Goal: Task Accomplishment & Management: Use online tool/utility

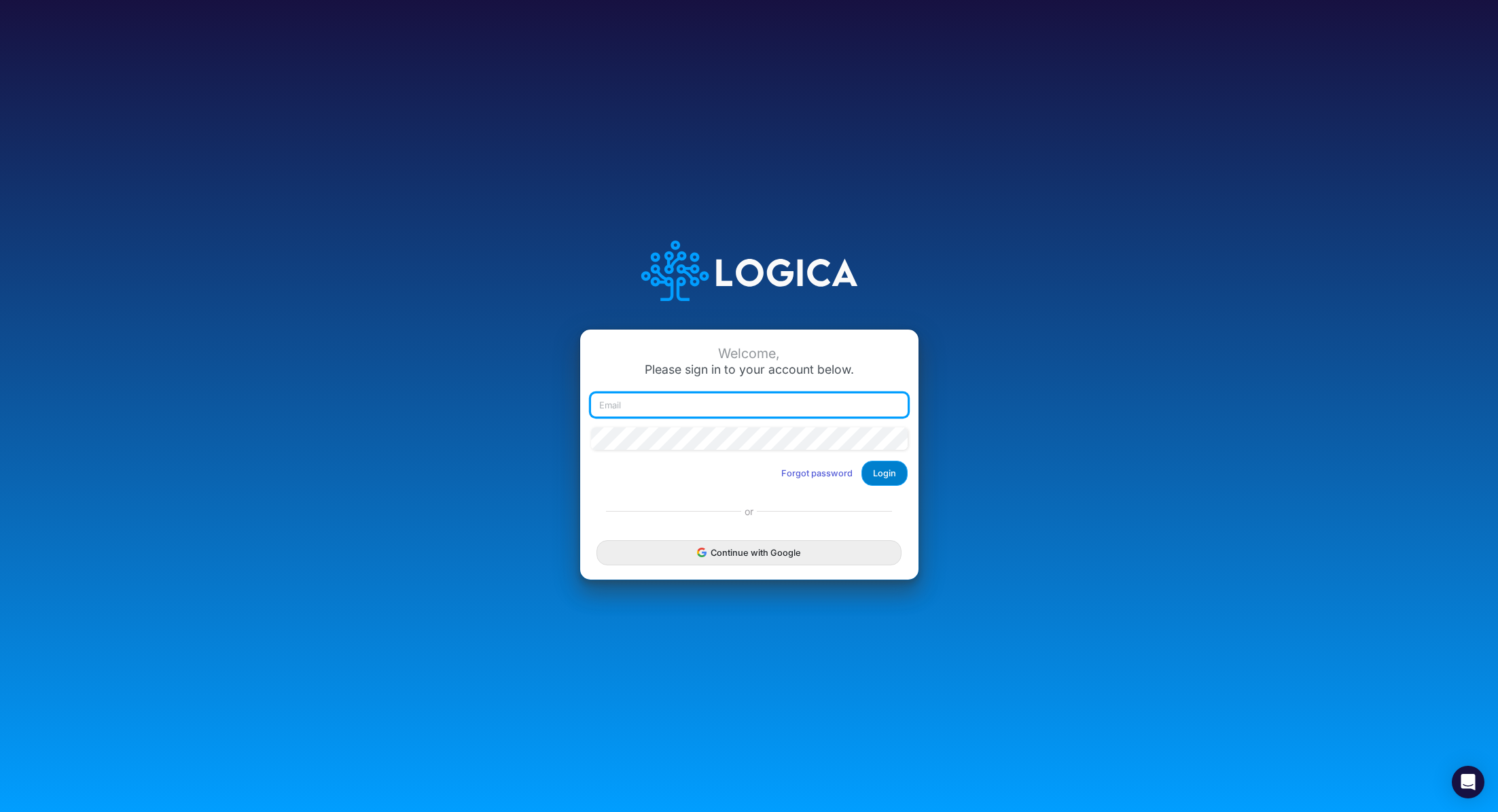
type input "renato.matsumoto@recargapay.com"
click at [892, 475] on button "Login" at bounding box center [885, 473] width 46 height 25
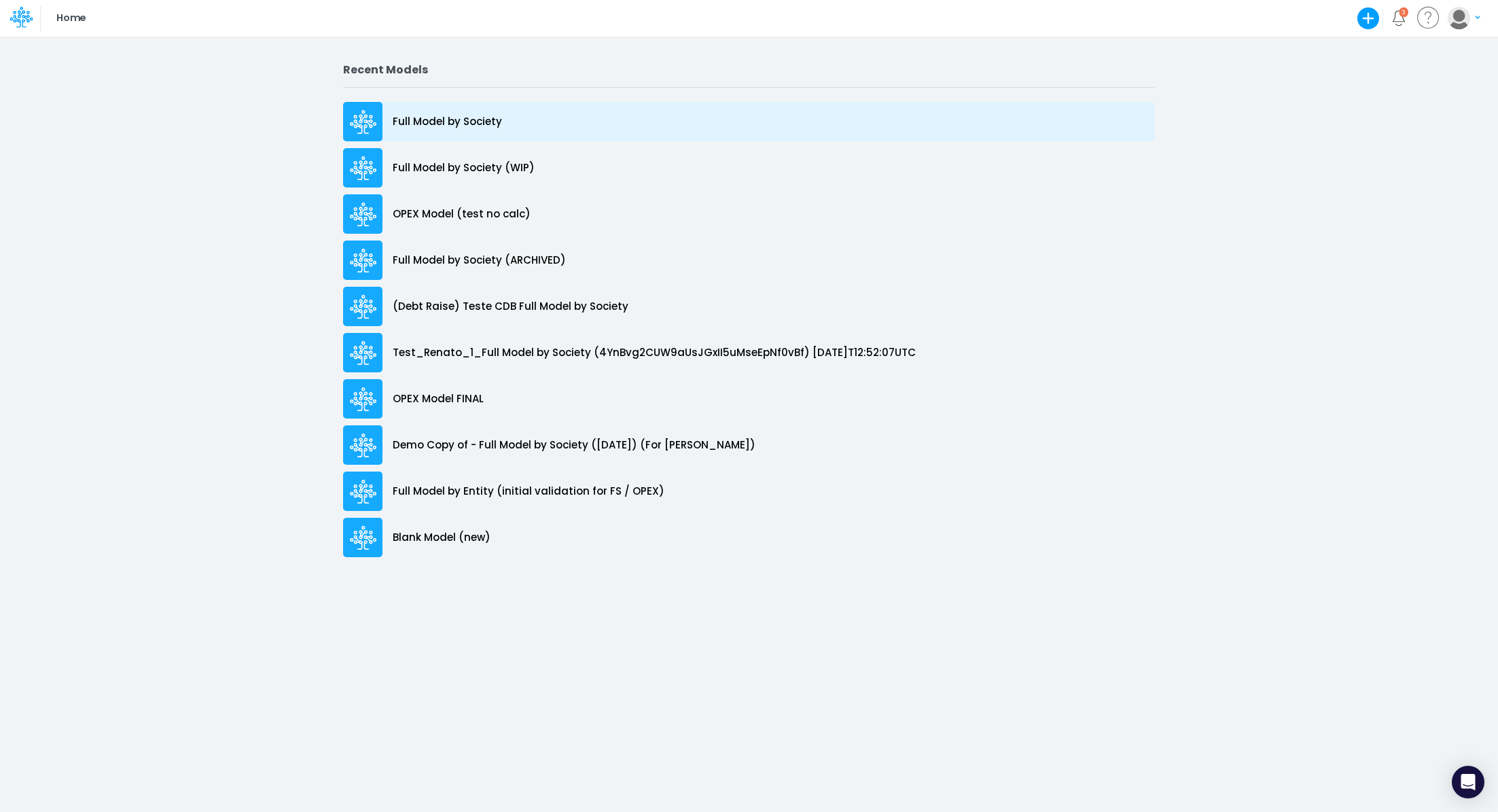
click at [477, 127] on p "Full Model by Society" at bounding box center [447, 122] width 109 height 15
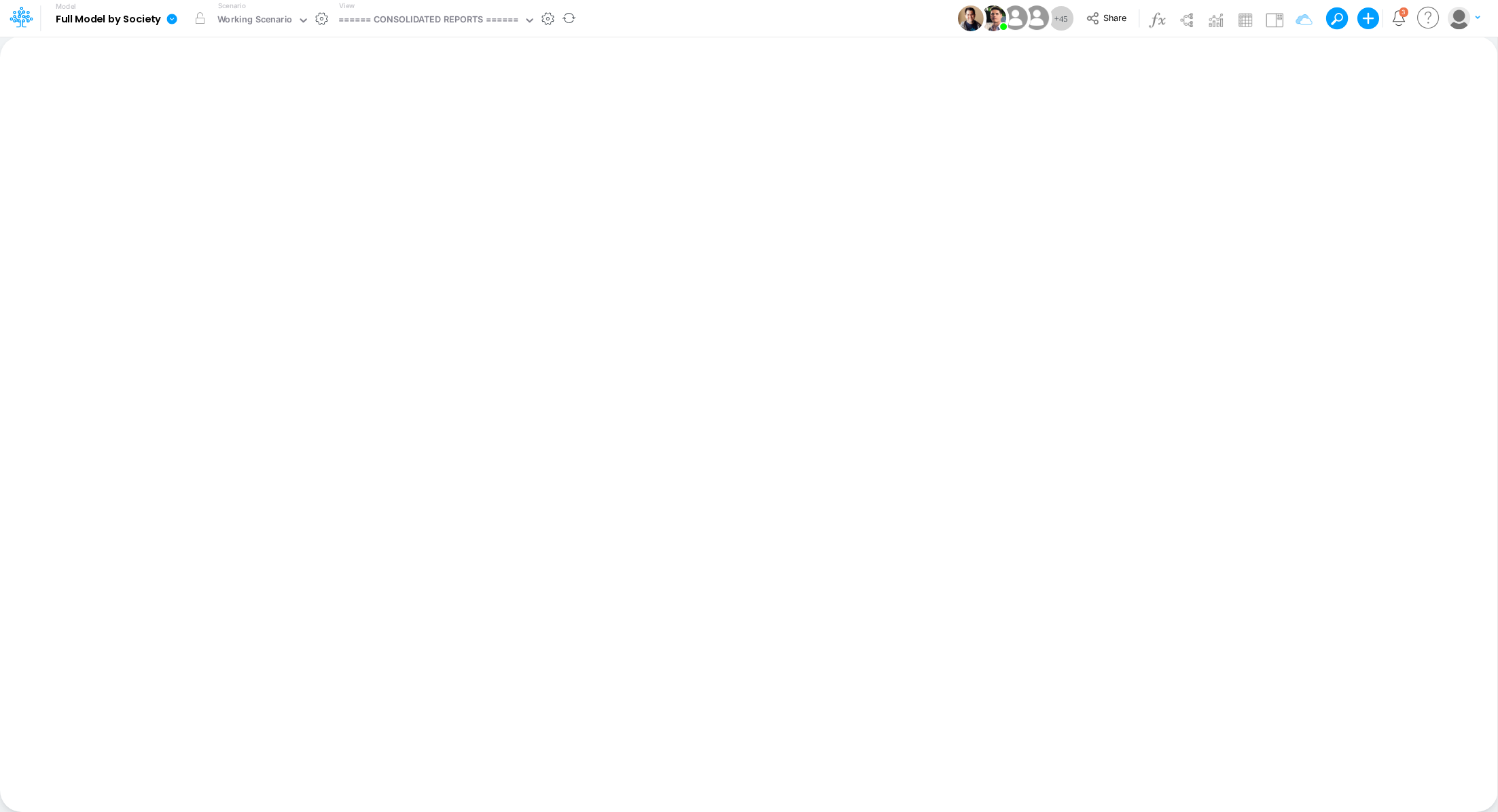
click at [173, 19] on icon at bounding box center [172, 18] width 11 height 11
click at [263, 146] on button "View model info" at bounding box center [240, 141] width 145 height 21
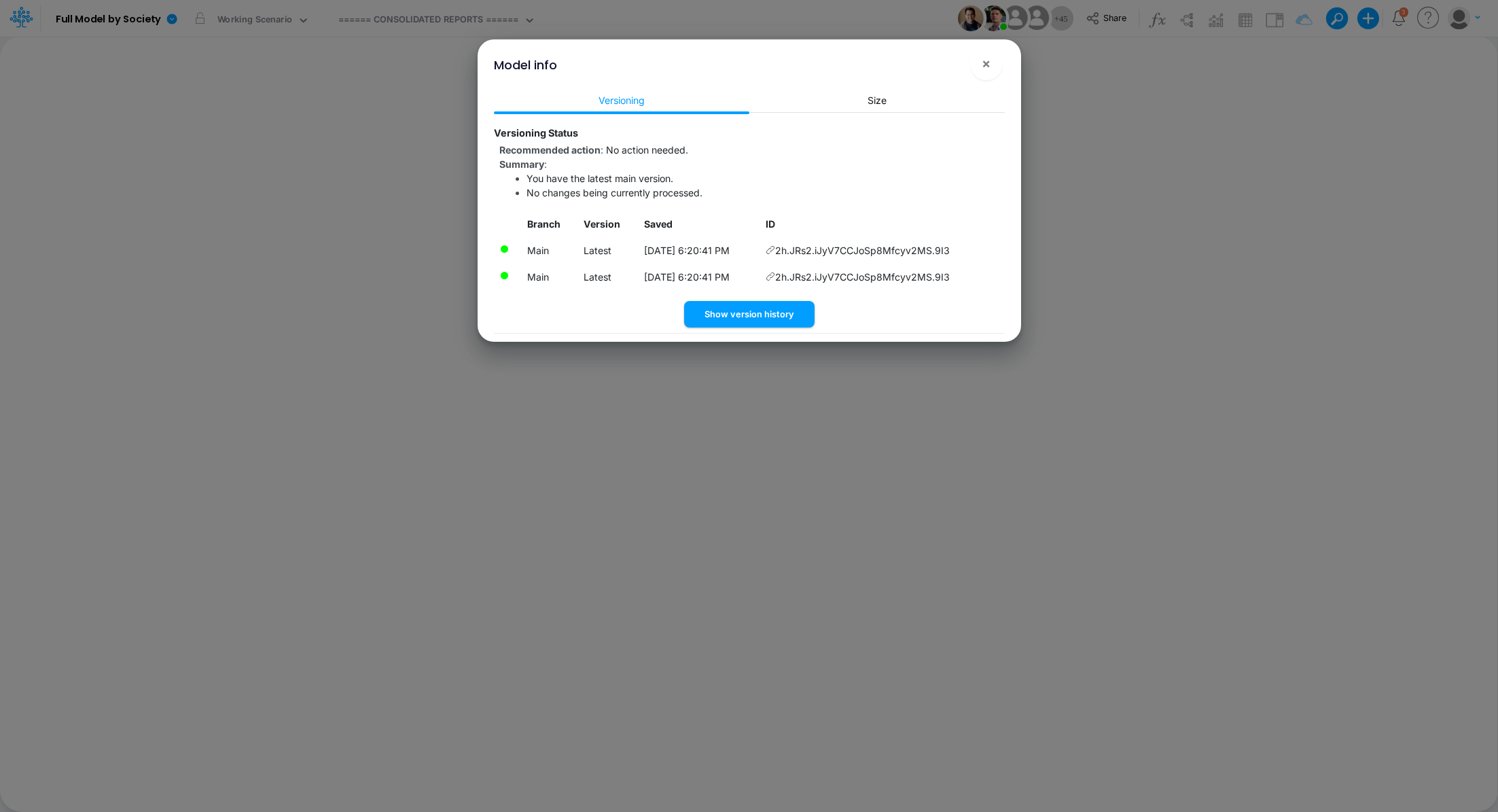
click at [776, 247] on icon at bounding box center [771, 250] width 10 height 10
click at [982, 65] on span "×" at bounding box center [986, 63] width 9 height 16
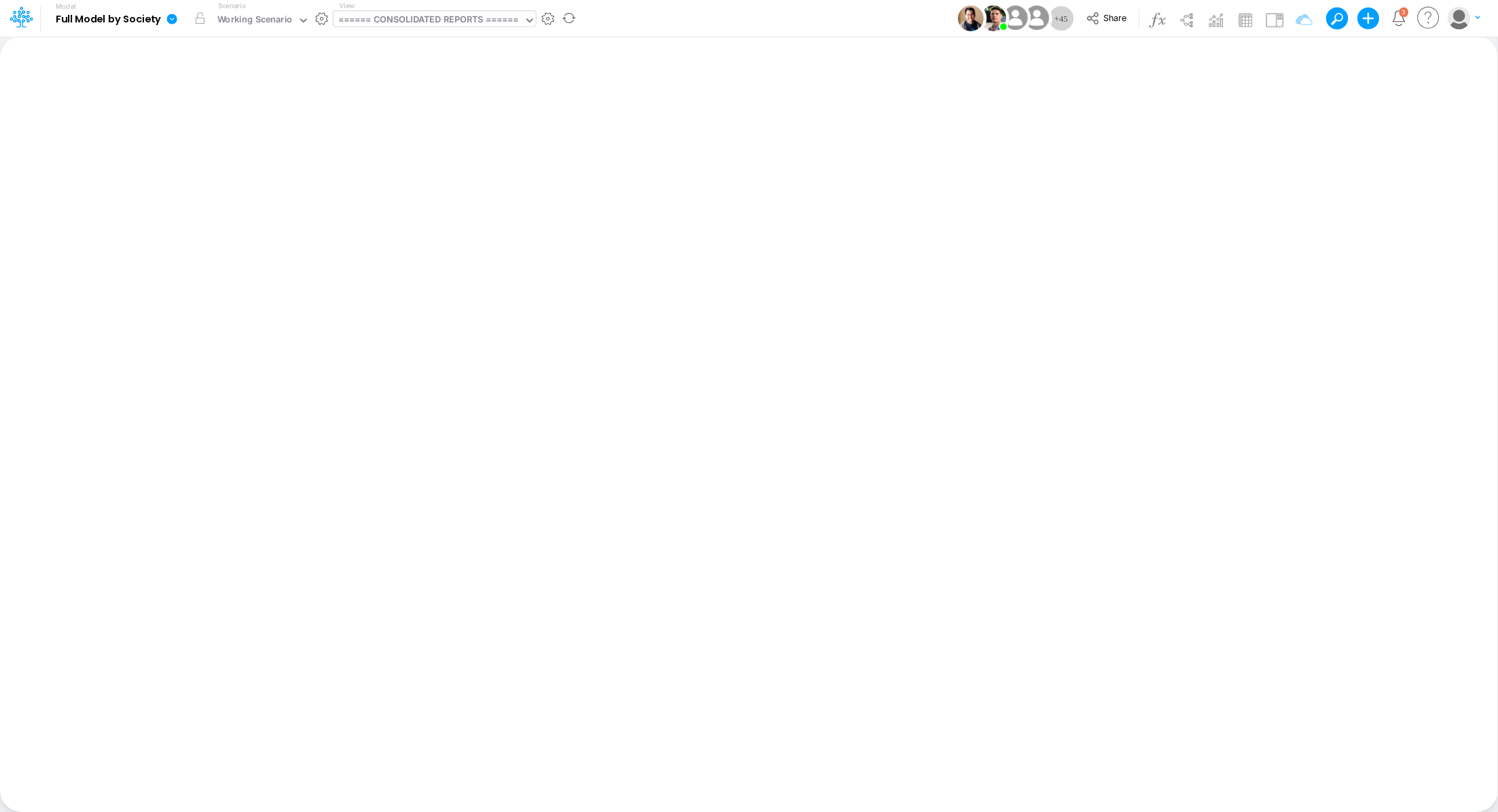
click at [363, 21] on div "====== CONSOLIDATED REPORTS ======" at bounding box center [429, 20] width 181 height 15
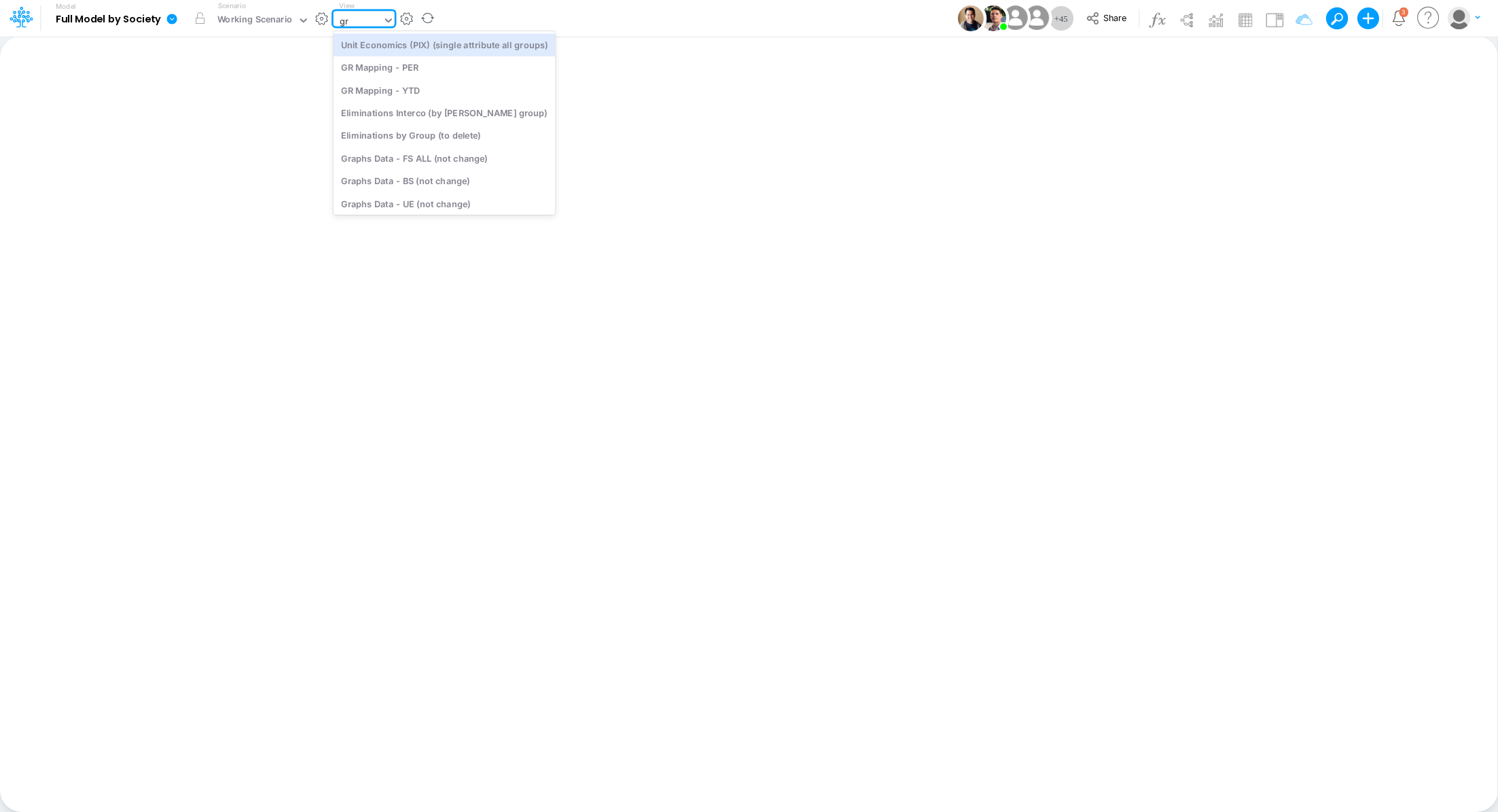
type input "gra"
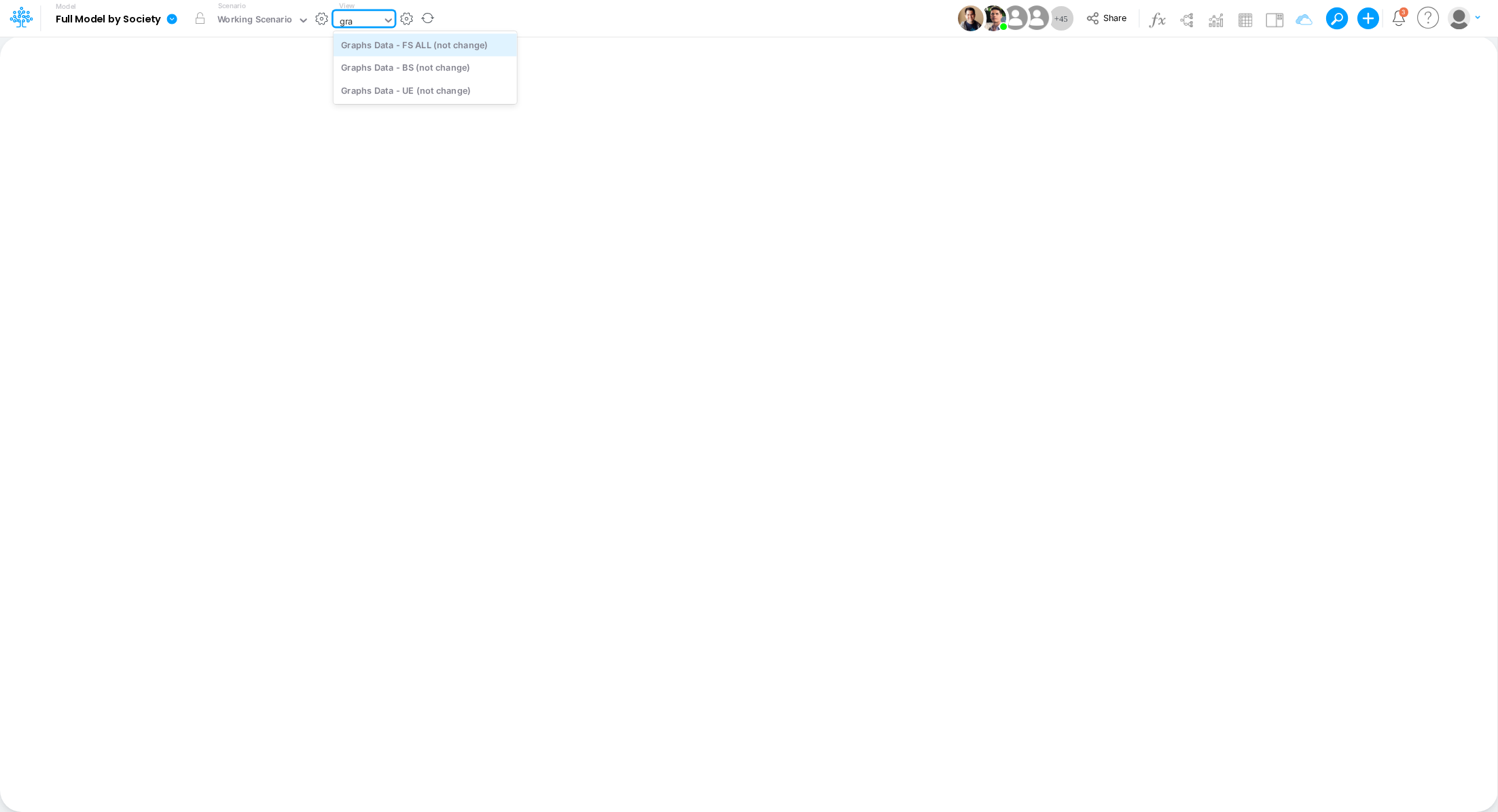
click at [445, 45] on div "Graphs Data - FS ALL (not change)" at bounding box center [425, 44] width 183 height 22
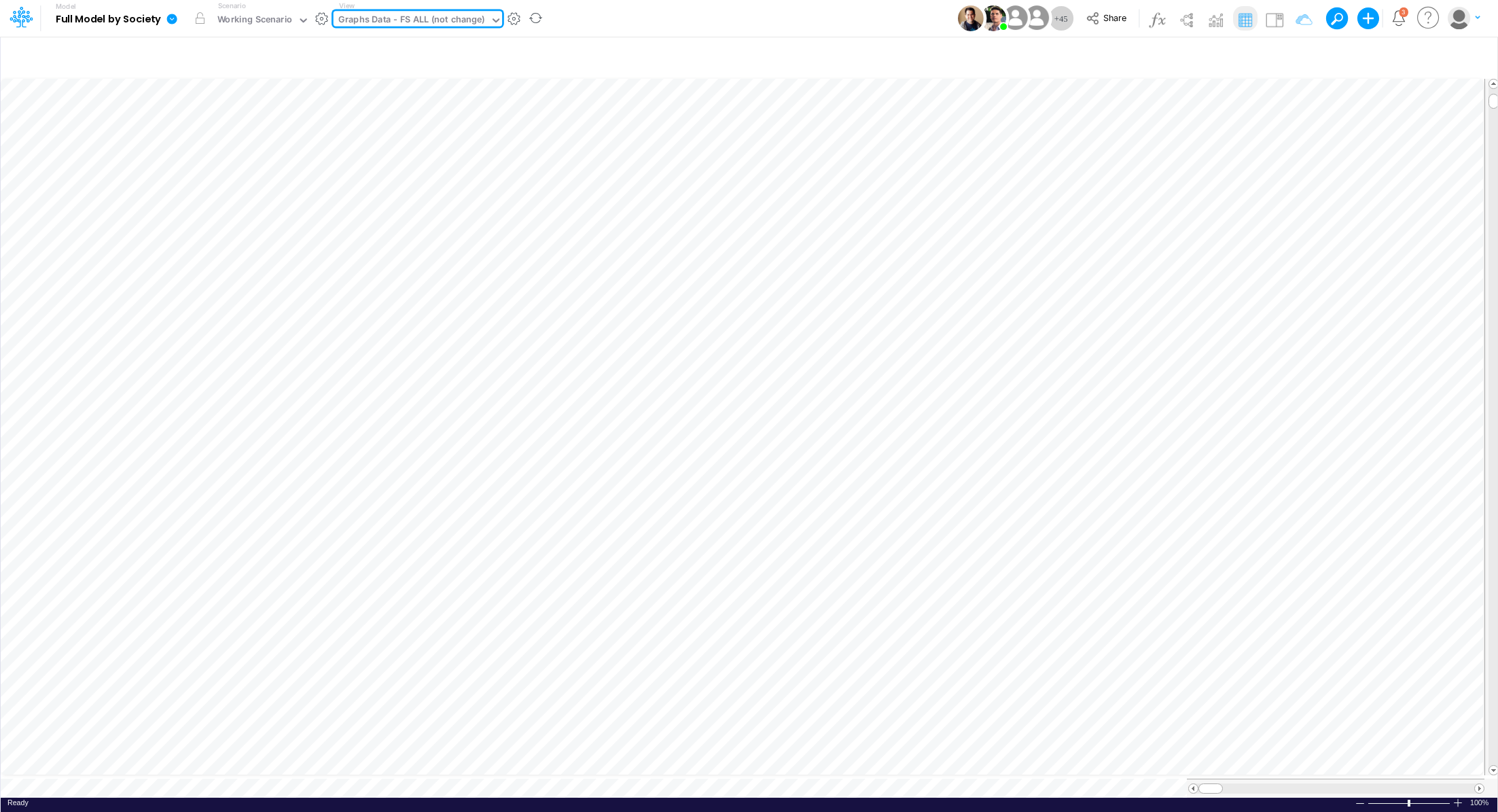
click at [170, 19] on icon at bounding box center [172, 18] width 11 height 11
click at [231, 120] on button "Export" at bounding box center [240, 119] width 145 height 22
click at [370, 126] on button "Excel" at bounding box center [386, 127] width 145 height 21
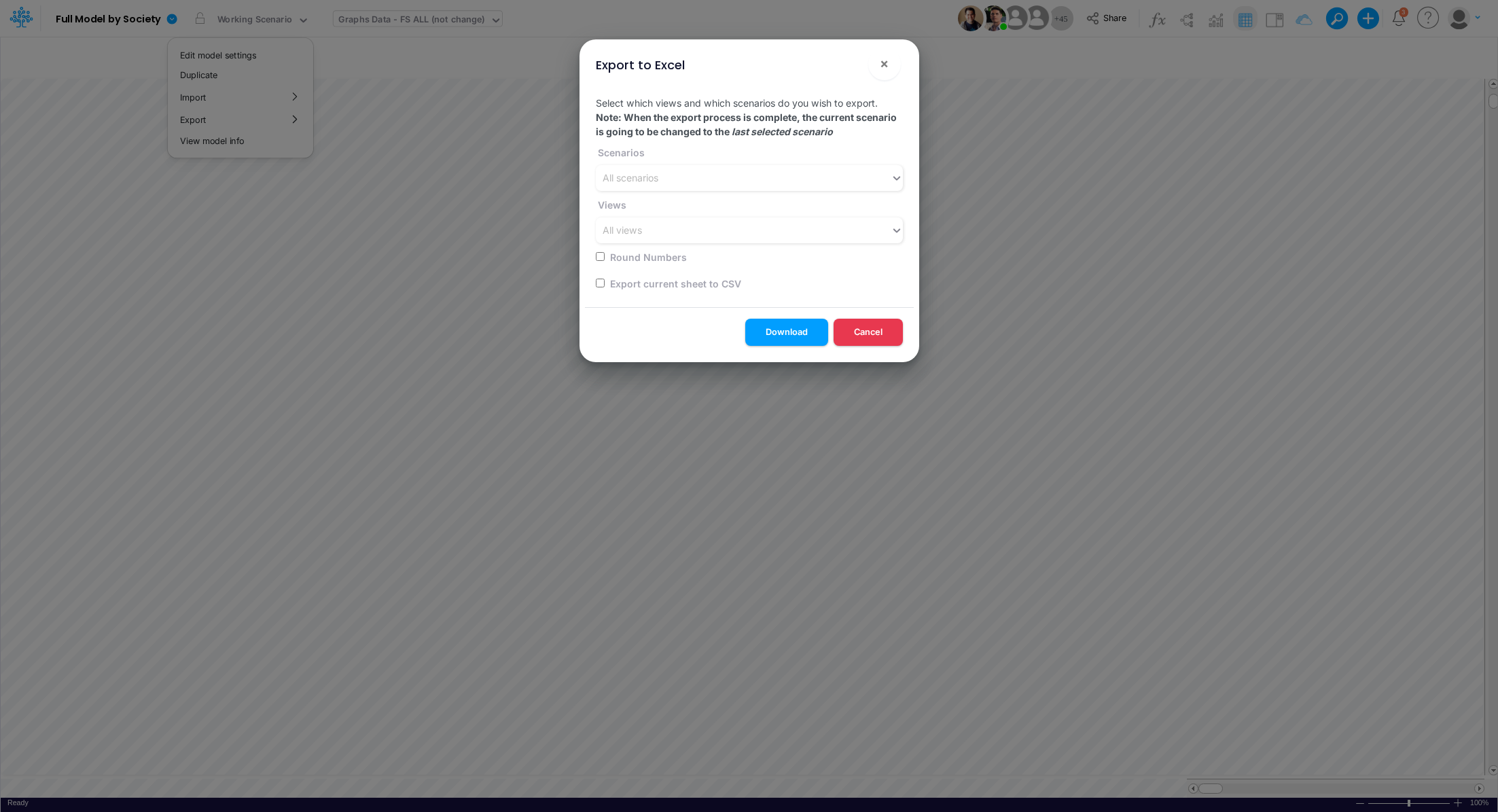
click at [682, 286] on label "Export current sheet to CSV" at bounding box center [675, 284] width 134 height 15
click at [609, 283] on label "Export current sheet to CSV" at bounding box center [675, 284] width 134 height 15
click at [602, 284] on input "checkbox" at bounding box center [599, 283] width 9 height 9
checkbox input "true"
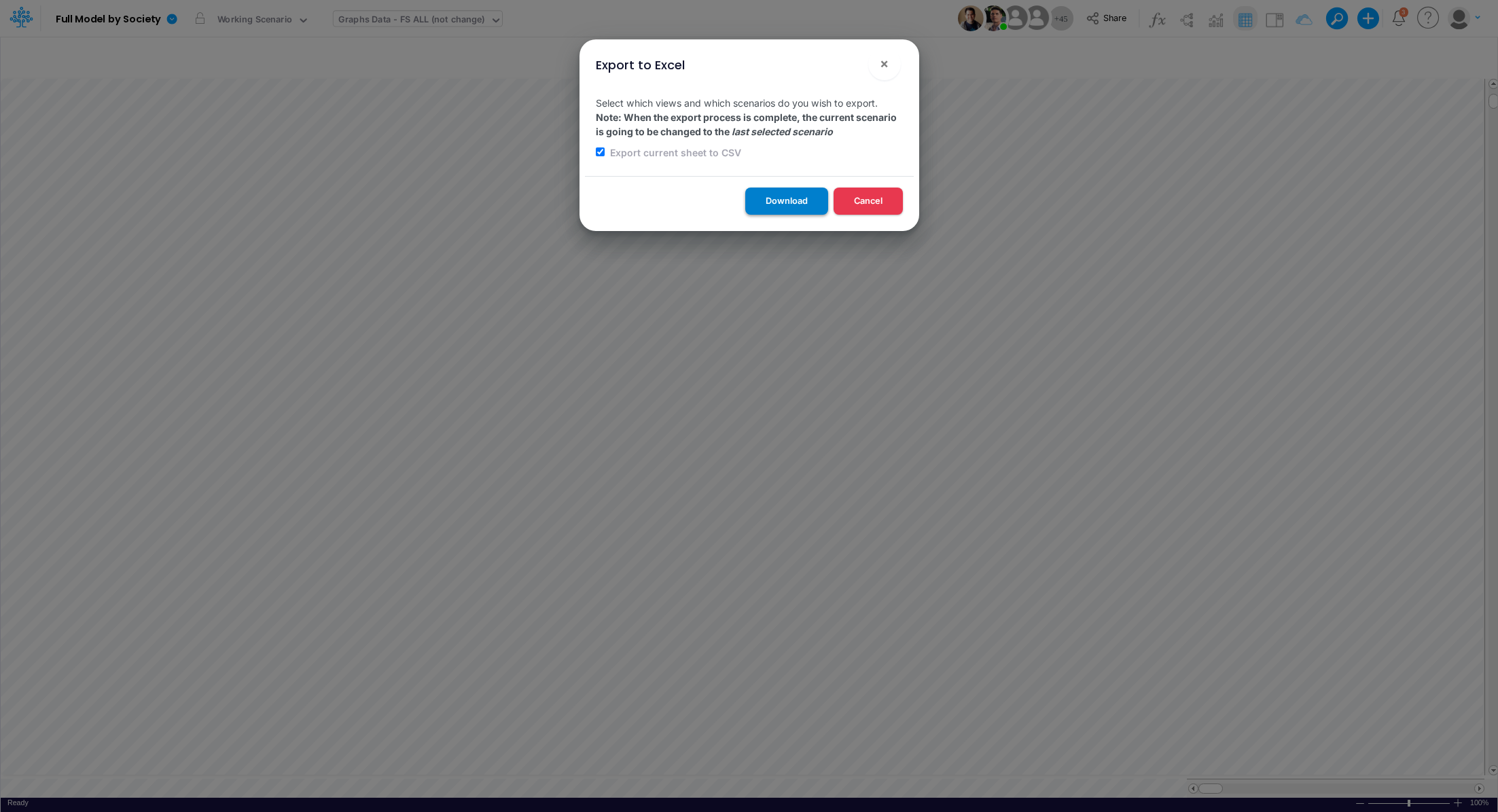
click at [783, 197] on button "Download" at bounding box center [787, 200] width 83 height 26
click at [422, 24] on div "Export to Excel × Select which views and which scenarios do you wish to export.…" at bounding box center [749, 406] width 1498 height 812
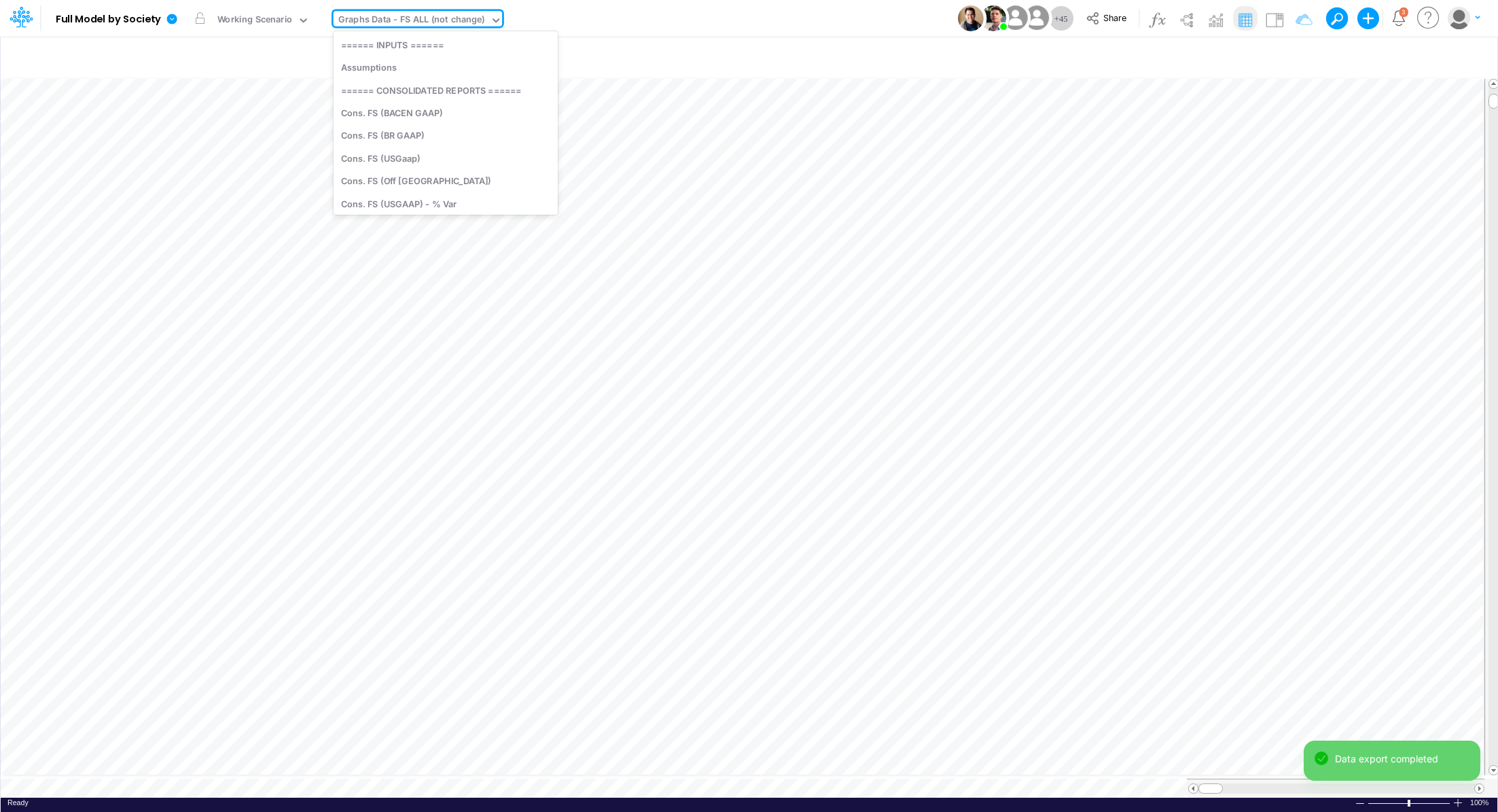
click at [422, 24] on div "Graphs Data - FS ALL (not change)" at bounding box center [413, 20] width 147 height 15
click at [466, 156] on div "Graphs Data - BS (not change)" at bounding box center [446, 162] width 225 height 22
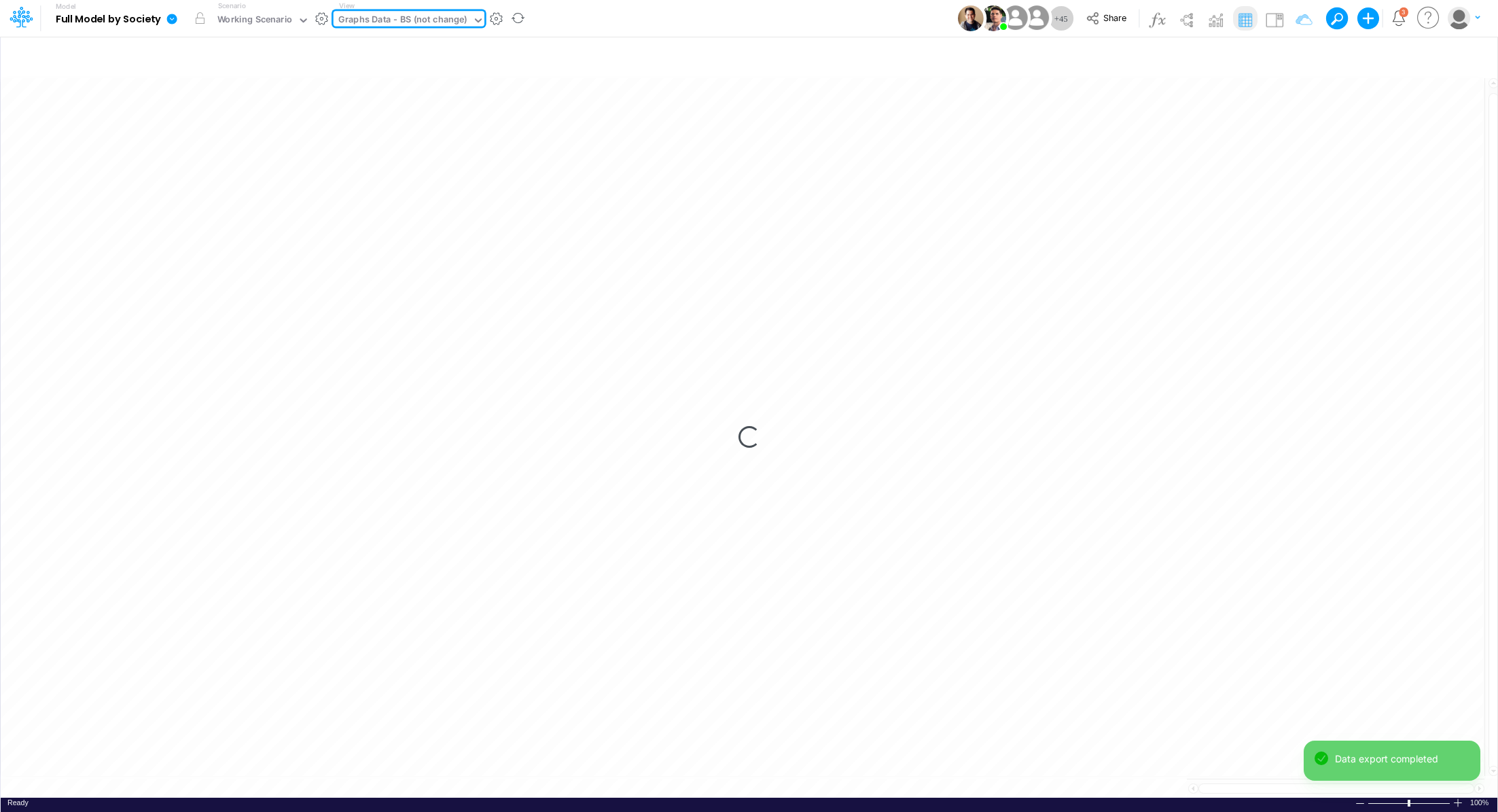
click at [169, 21] on icon at bounding box center [172, 18] width 11 height 11
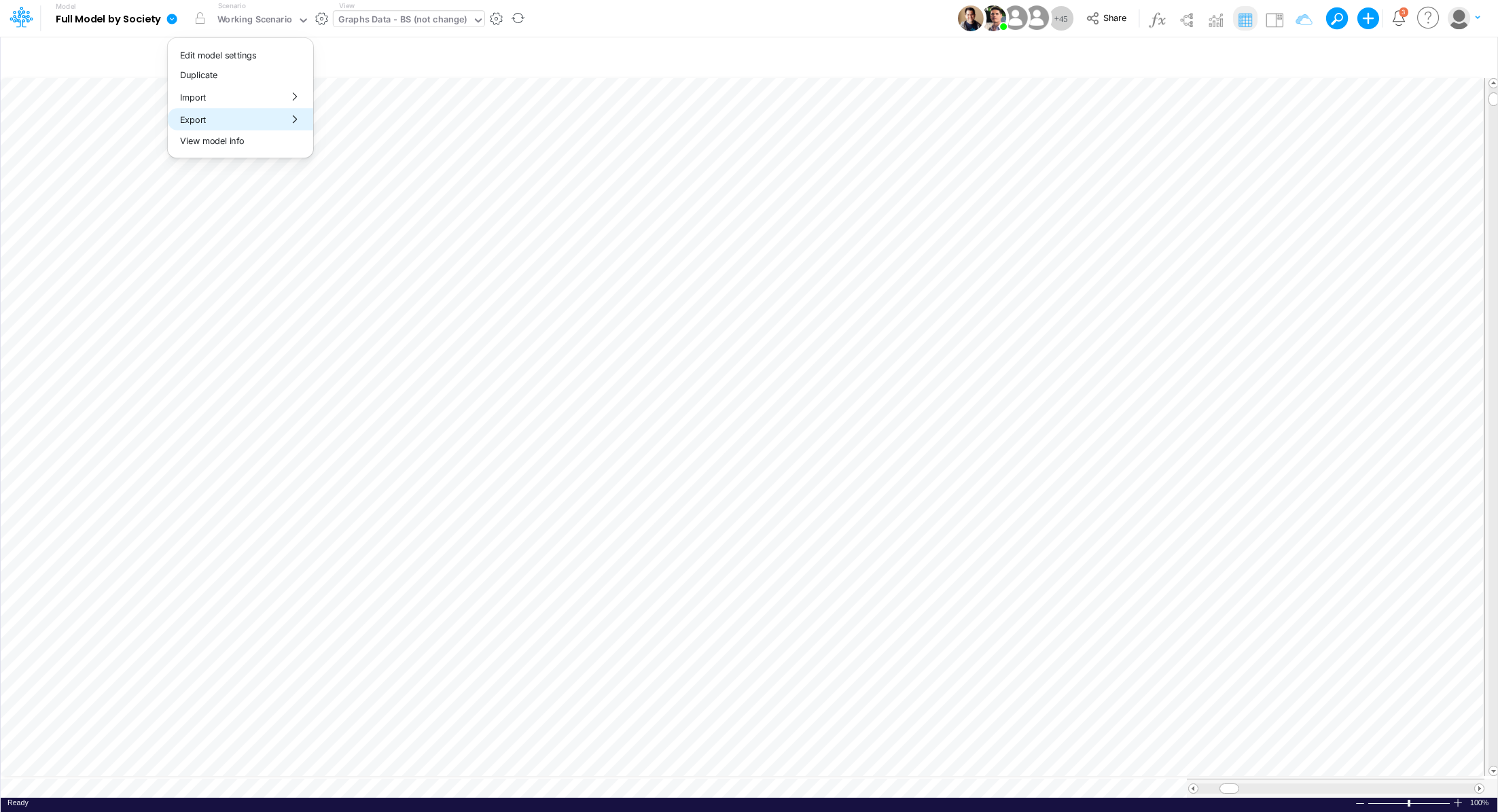
click at [207, 120] on button "Export" at bounding box center [240, 119] width 145 height 22
click at [339, 127] on button "Excel" at bounding box center [386, 127] width 145 height 21
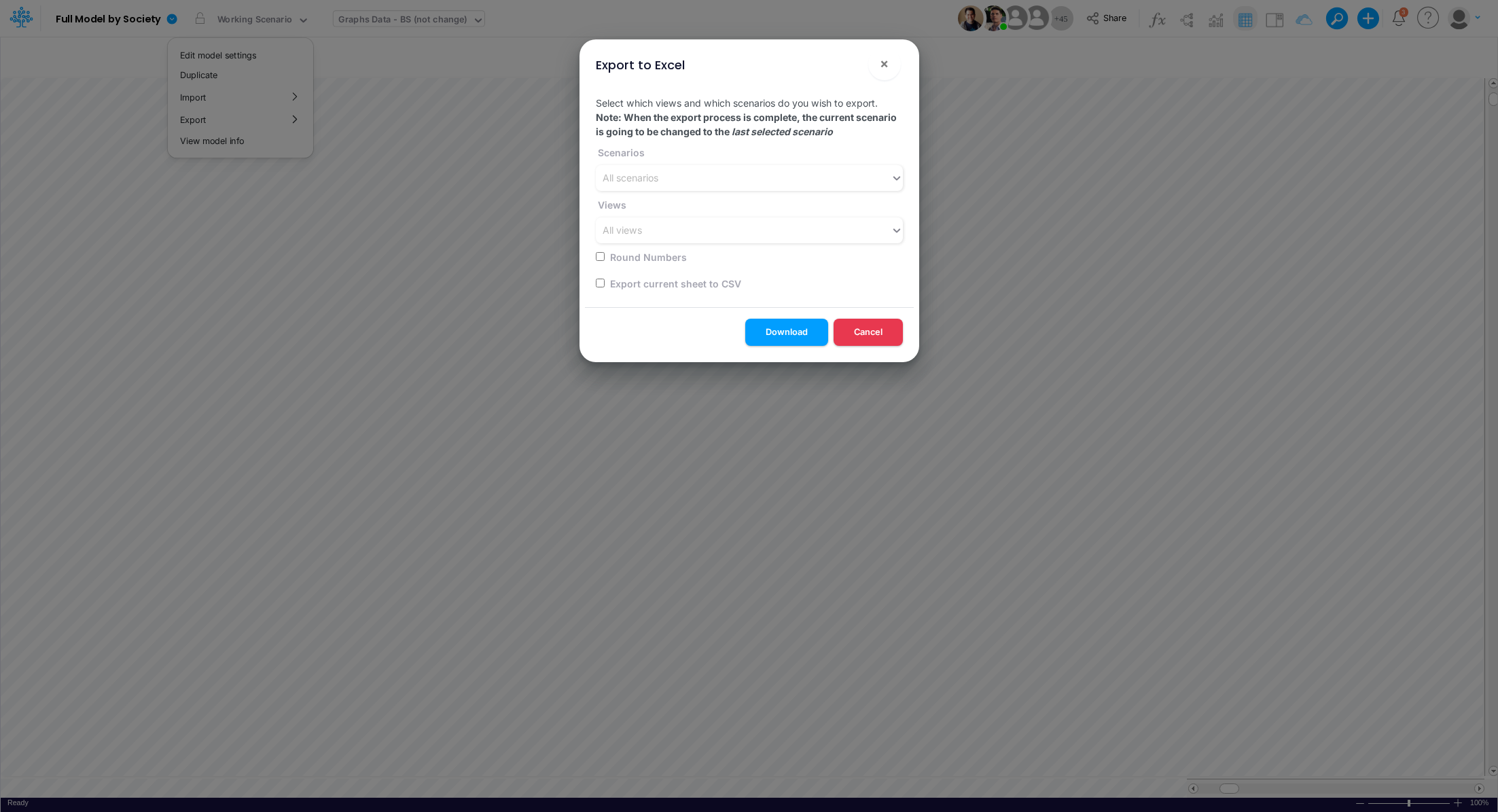
click at [600, 284] on input "checkbox" at bounding box center [599, 283] width 9 height 9
checkbox input "true"
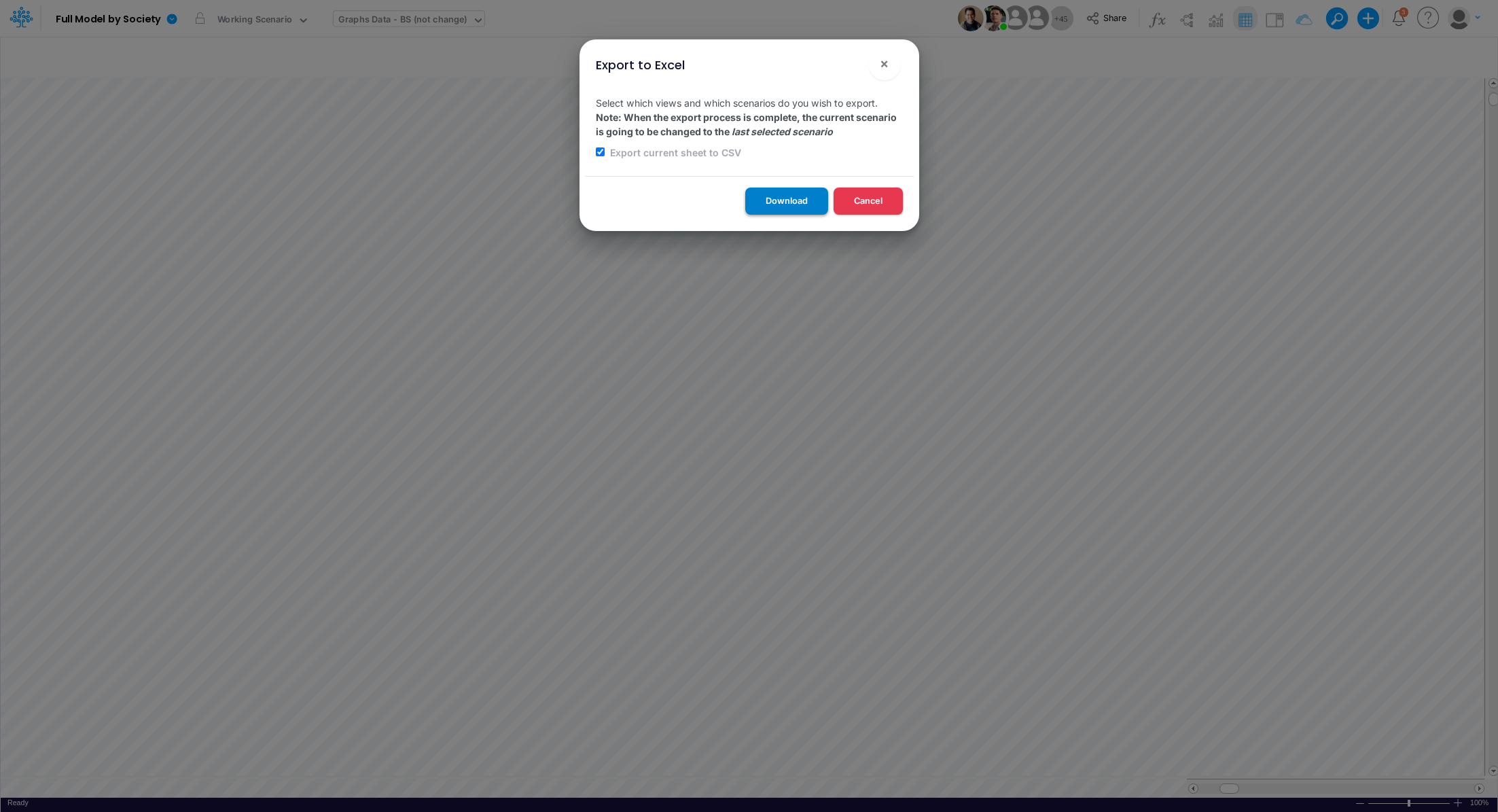
click at [761, 199] on button "Download" at bounding box center [787, 200] width 83 height 26
click at [434, 28] on div "Export to Excel × Select which views and which scenarios do you wish to export.…" at bounding box center [749, 406] width 1498 height 812
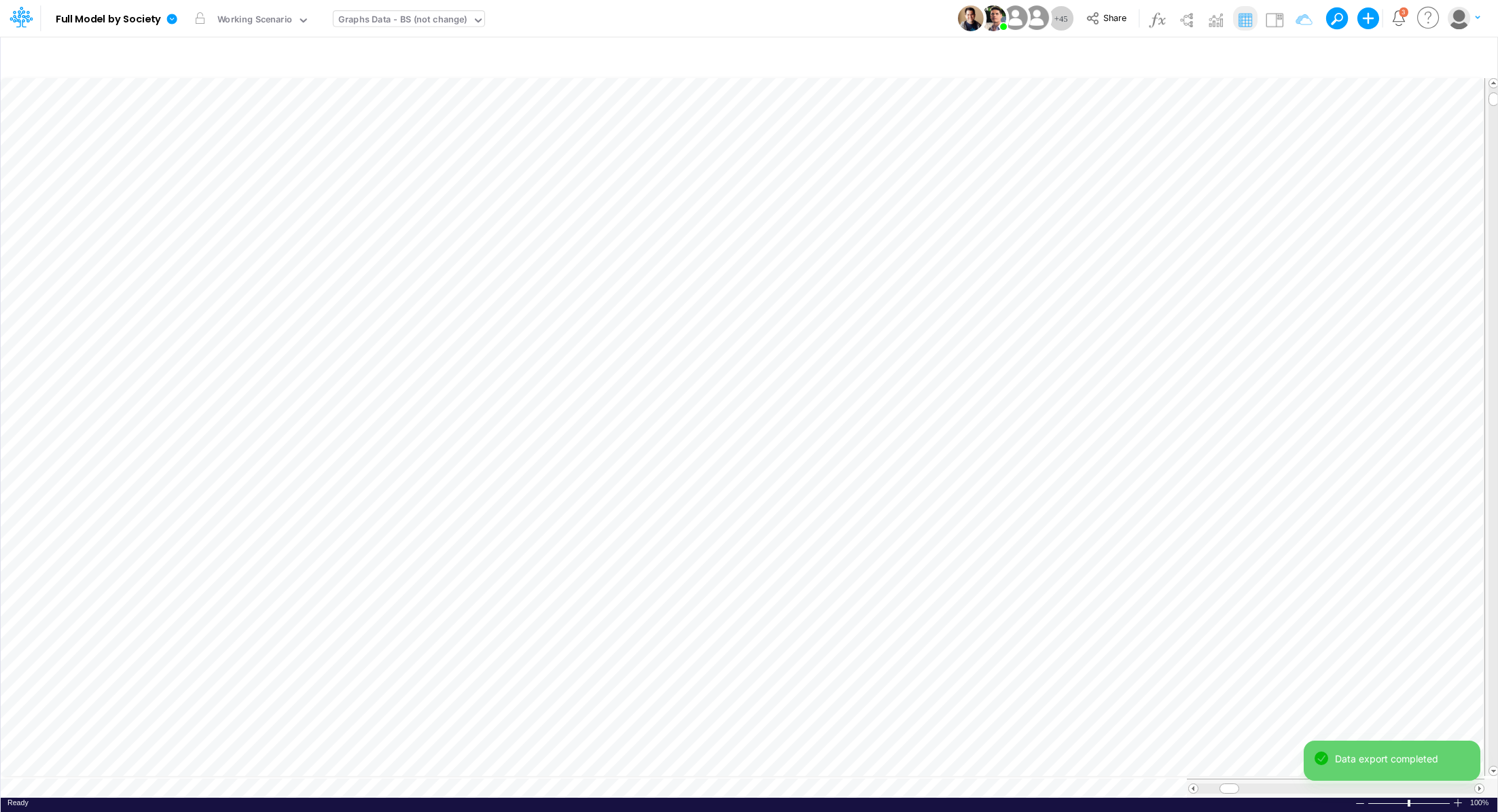
click at [429, 23] on div "Graphs Data - BS (not change)" at bounding box center [403, 20] width 129 height 15
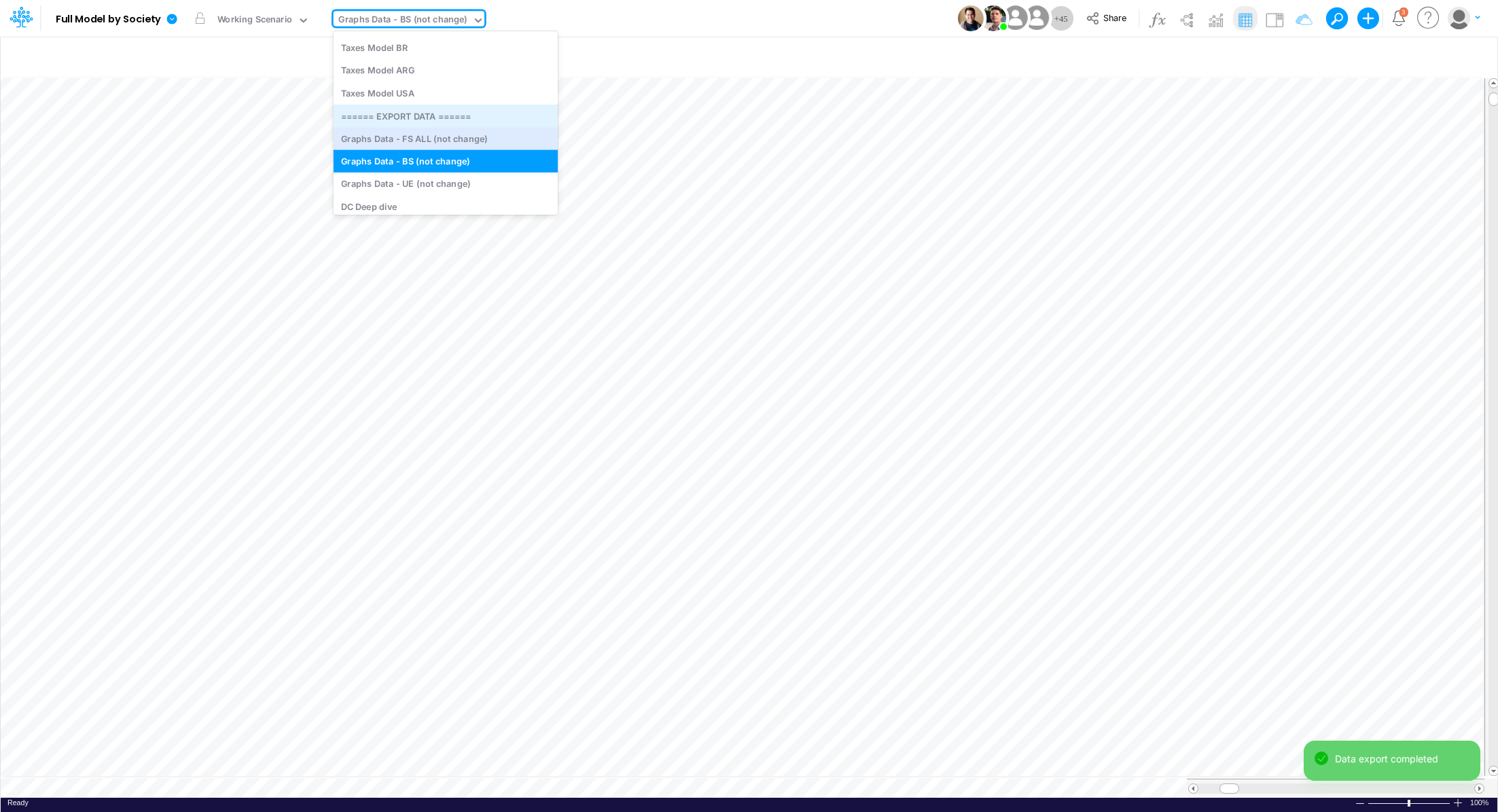
scroll to position [4056, 0]
click at [454, 179] on div "Graphs Data - UE (not change)" at bounding box center [446, 182] width 225 height 22
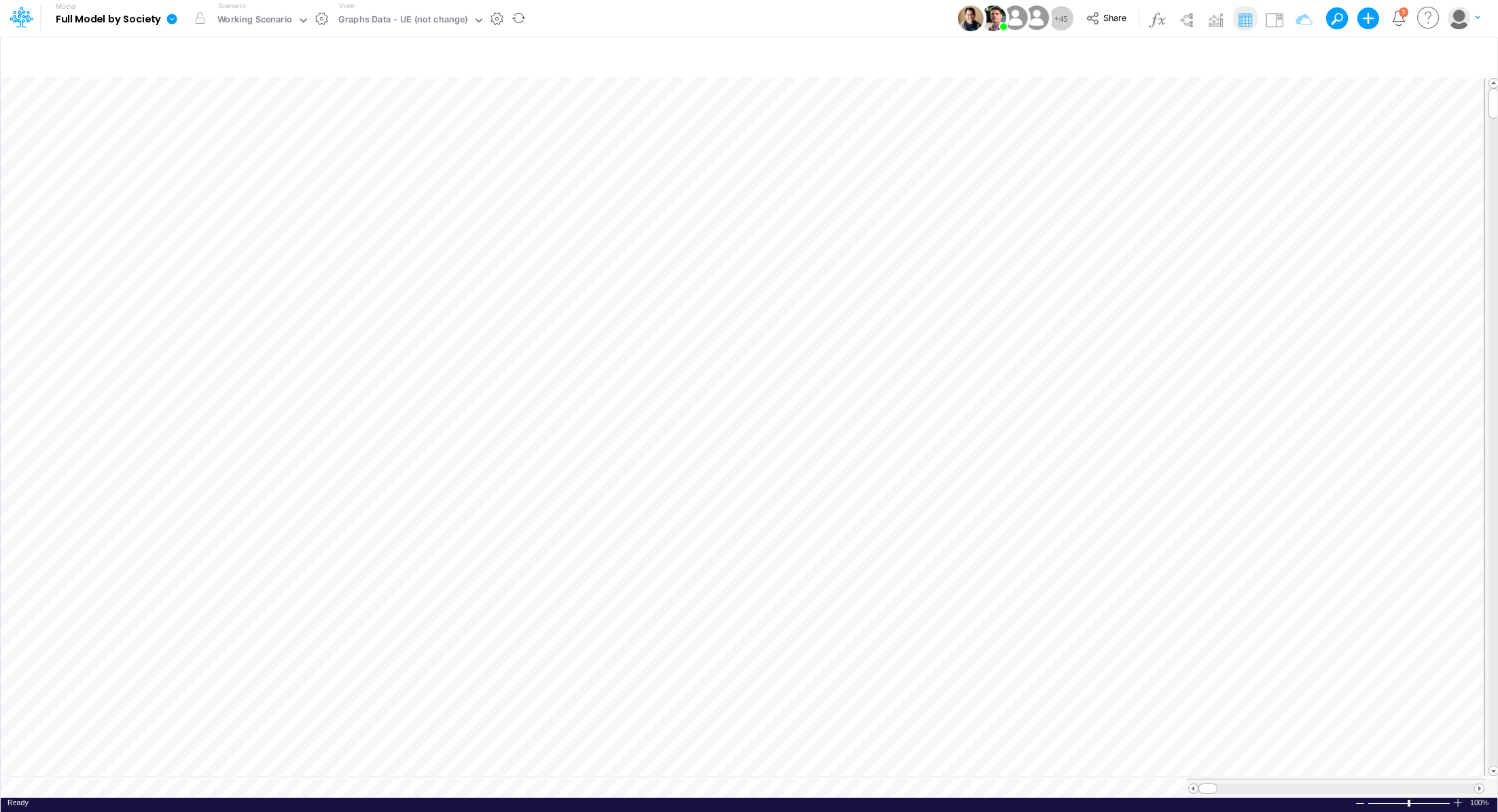
click at [174, 20] on icon at bounding box center [172, 18] width 11 height 11
click at [233, 123] on button "Export" at bounding box center [240, 119] width 145 height 22
click at [343, 133] on button "Excel" at bounding box center [386, 127] width 145 height 21
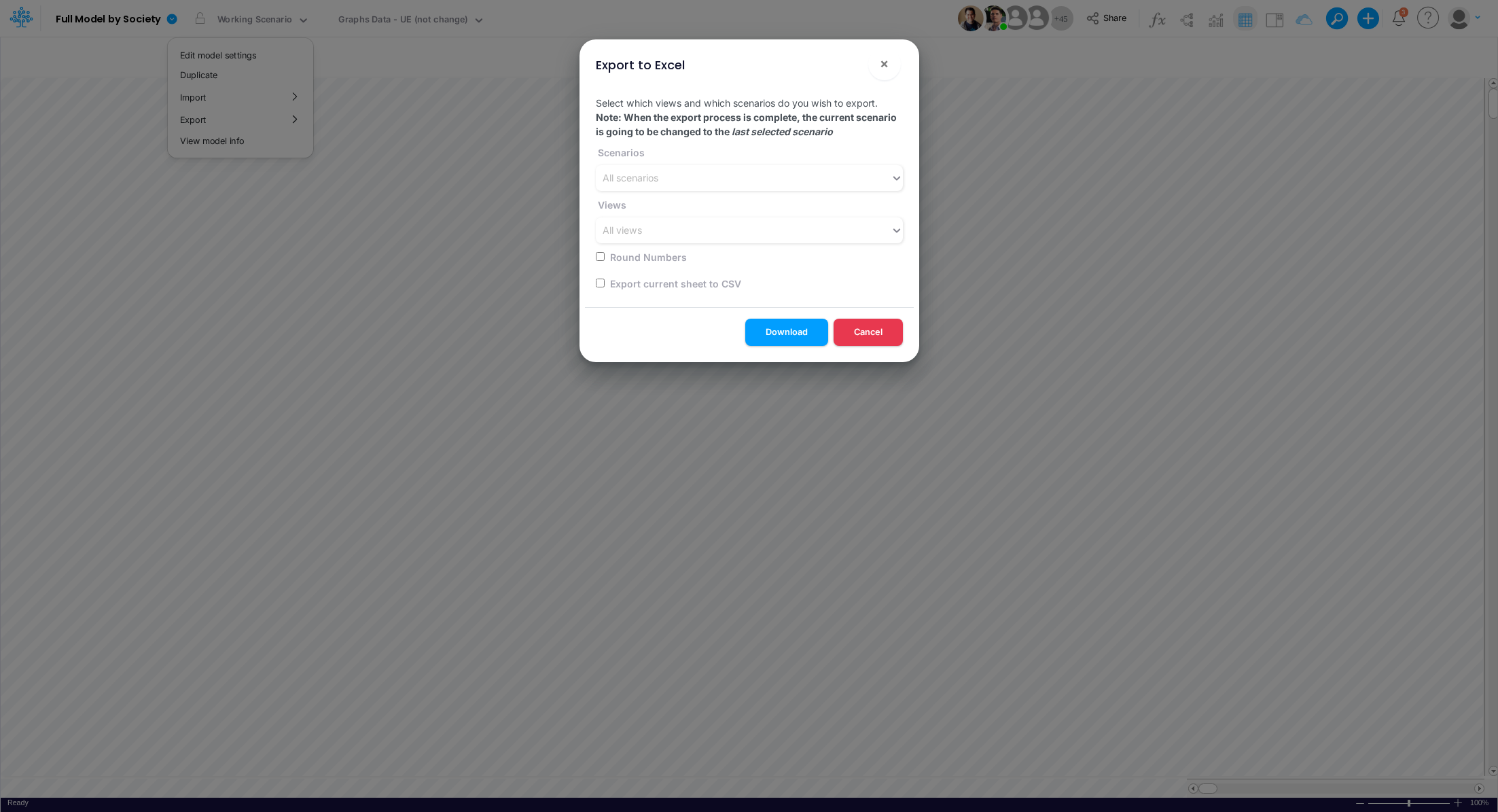
click at [597, 286] on input "checkbox" at bounding box center [599, 283] width 9 height 9
checkbox input "true"
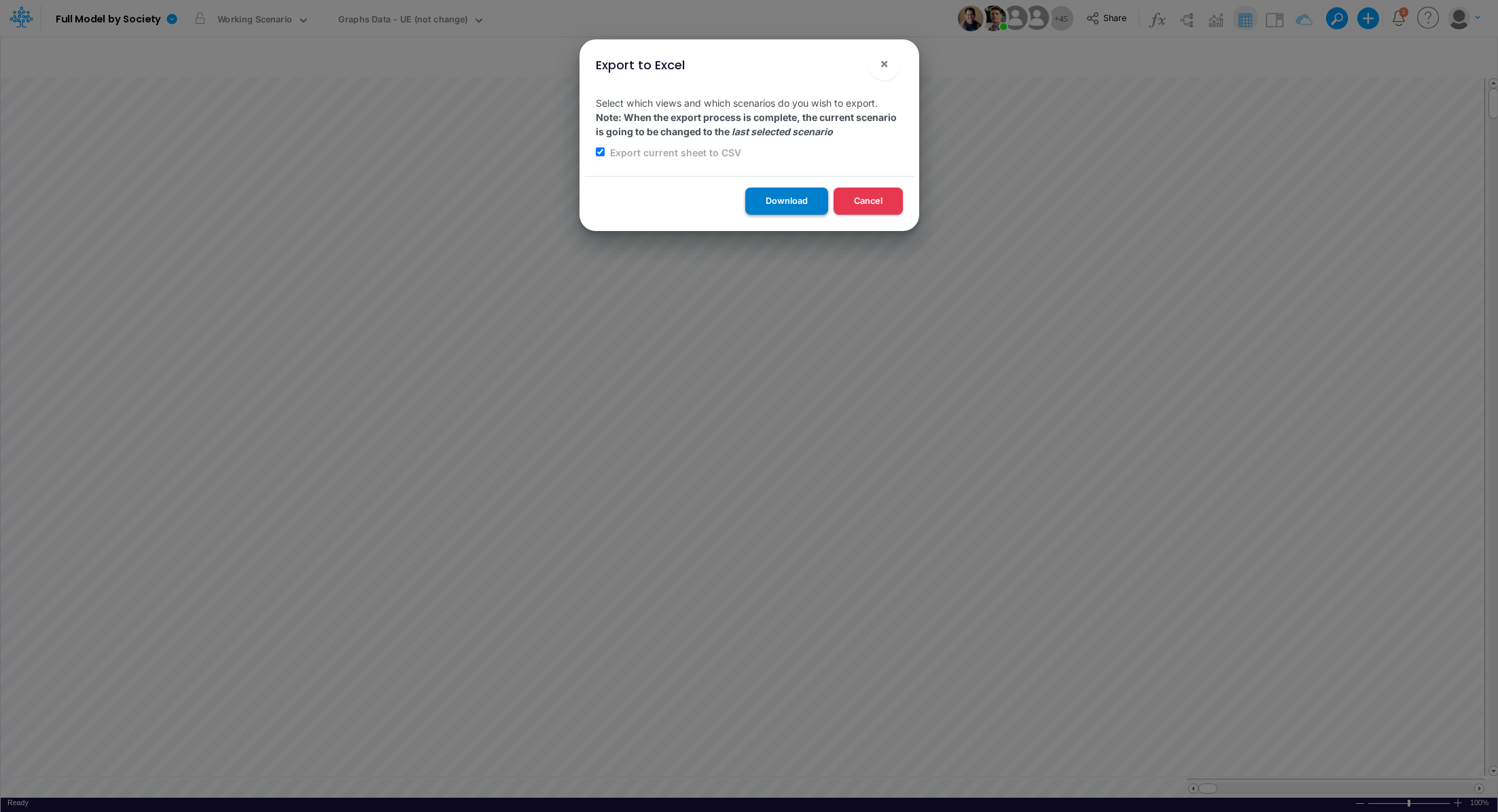
click at [759, 203] on button "Download" at bounding box center [787, 200] width 83 height 26
click at [420, 17] on div "Export to Excel × Select which views and which scenarios do you wish to export.…" at bounding box center [749, 406] width 1498 height 812
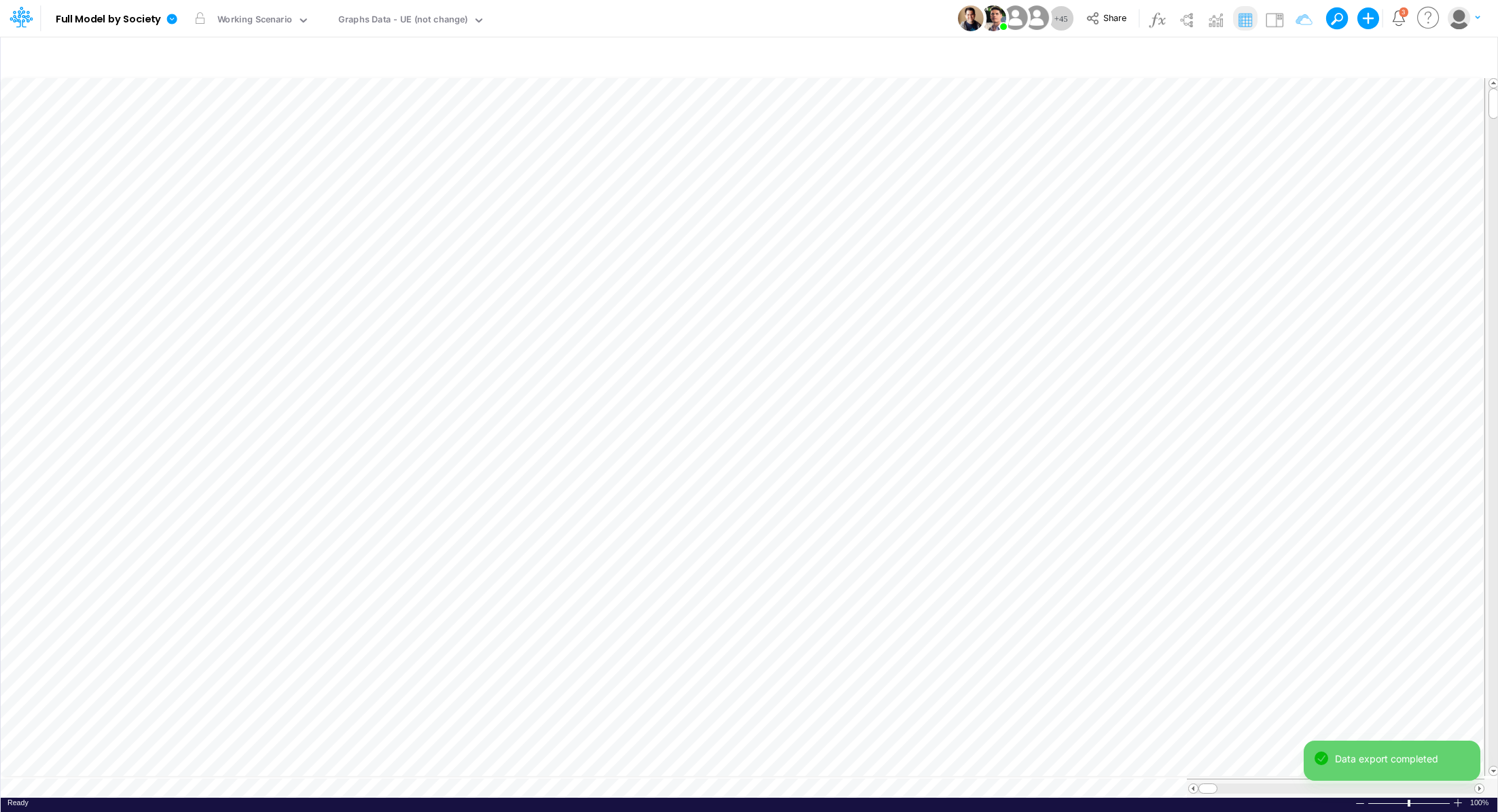
click at [420, 17] on div "Graphs Data - UE (not change)" at bounding box center [404, 20] width 130 height 15
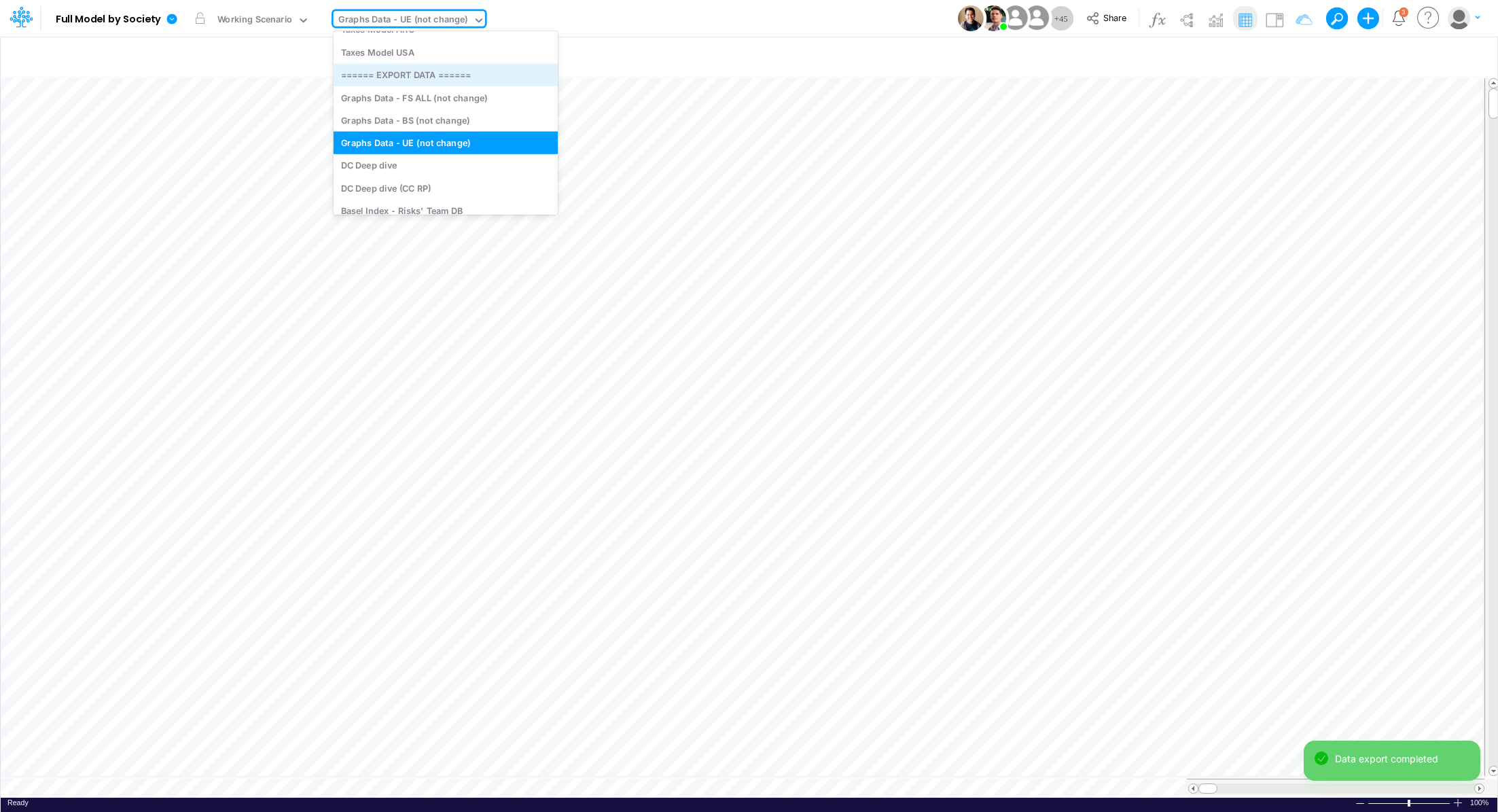
scroll to position [4177, 0]
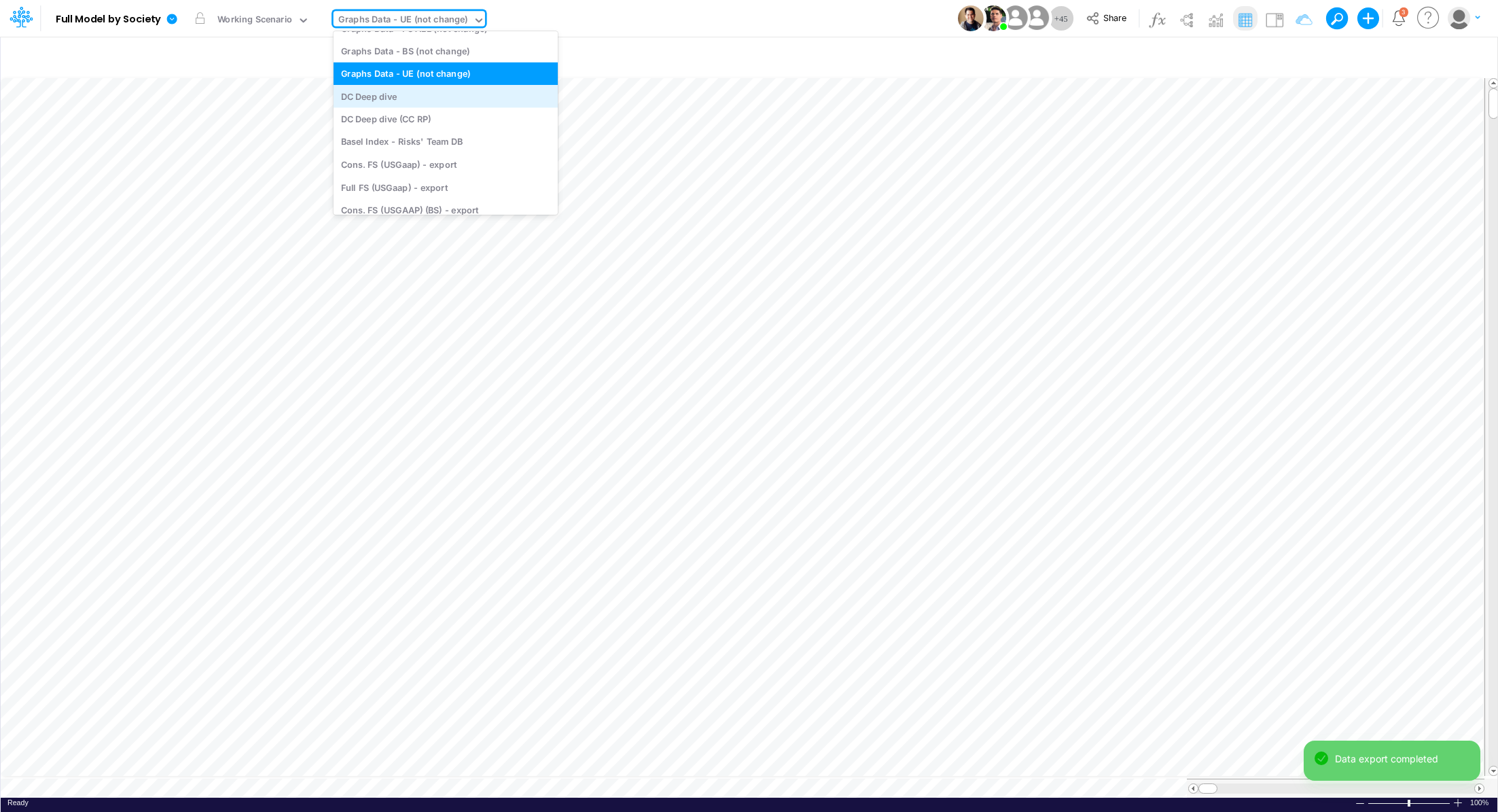
click at [423, 98] on div "DC Deep dive" at bounding box center [446, 96] width 225 height 22
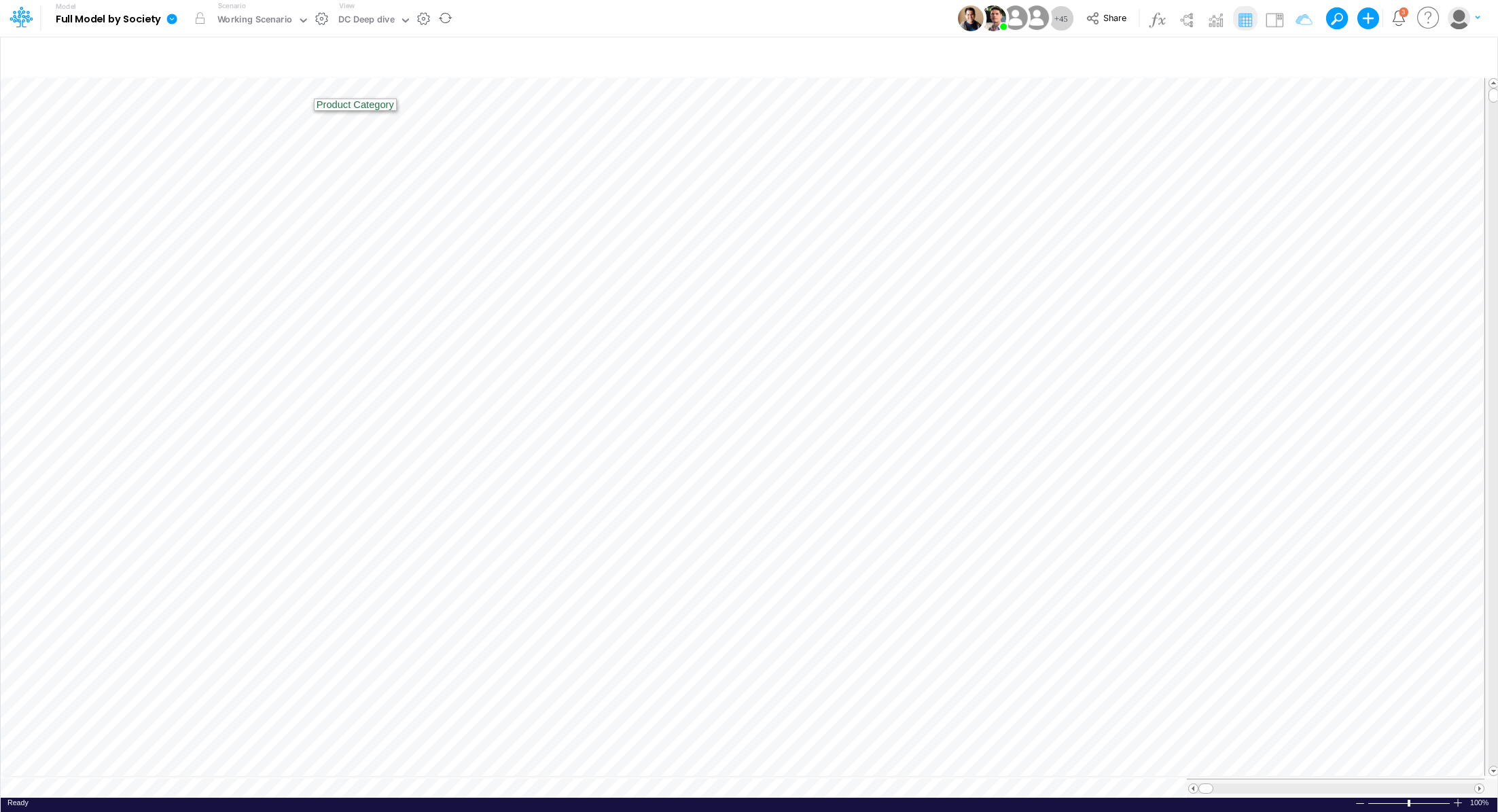
click at [174, 21] on icon at bounding box center [172, 18] width 11 height 11
click at [231, 118] on button "Export" at bounding box center [240, 119] width 145 height 22
click at [355, 132] on button "Excel" at bounding box center [386, 127] width 145 height 21
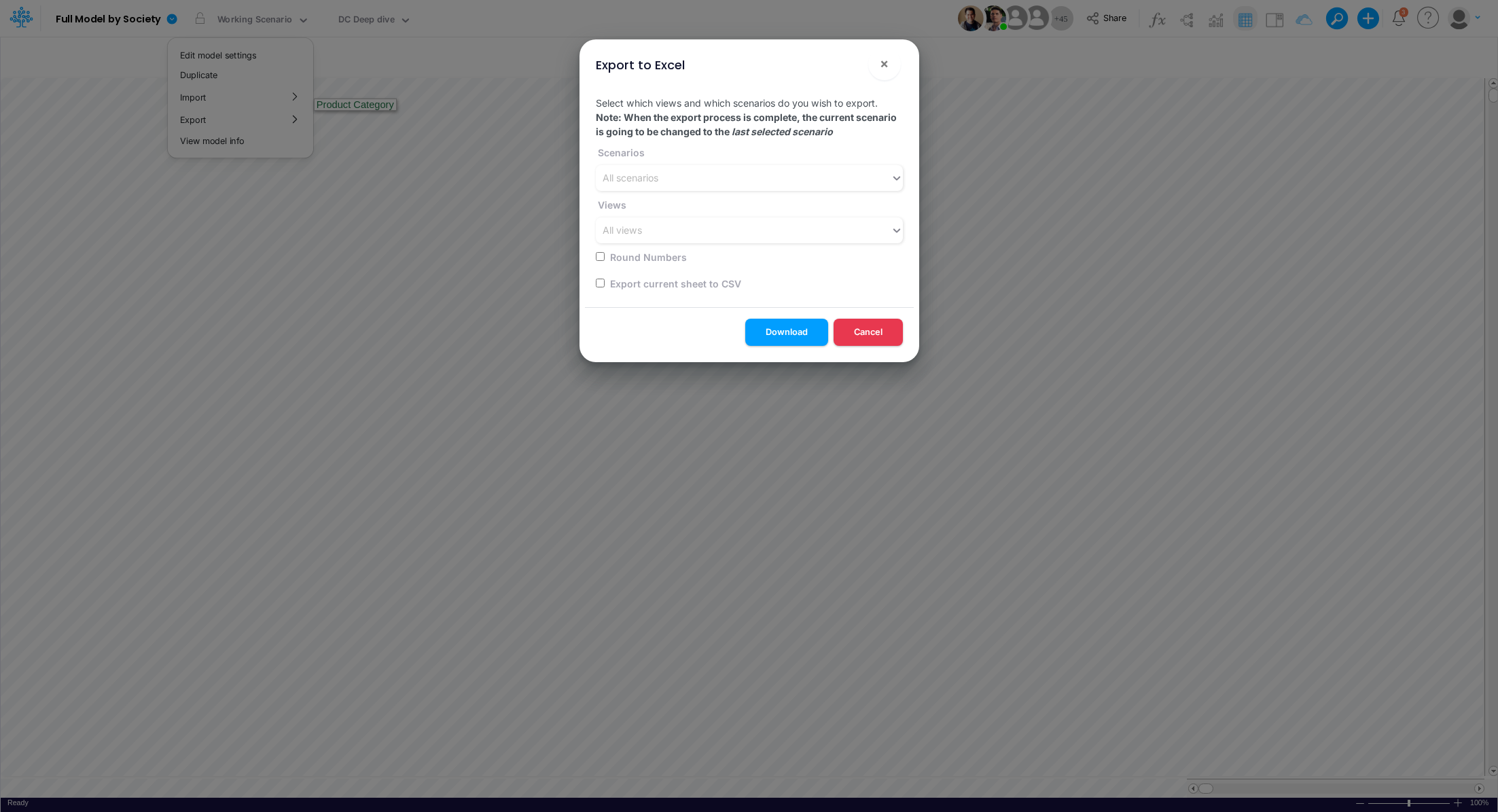
click at [601, 282] on input "checkbox" at bounding box center [599, 283] width 9 height 9
checkbox input "true"
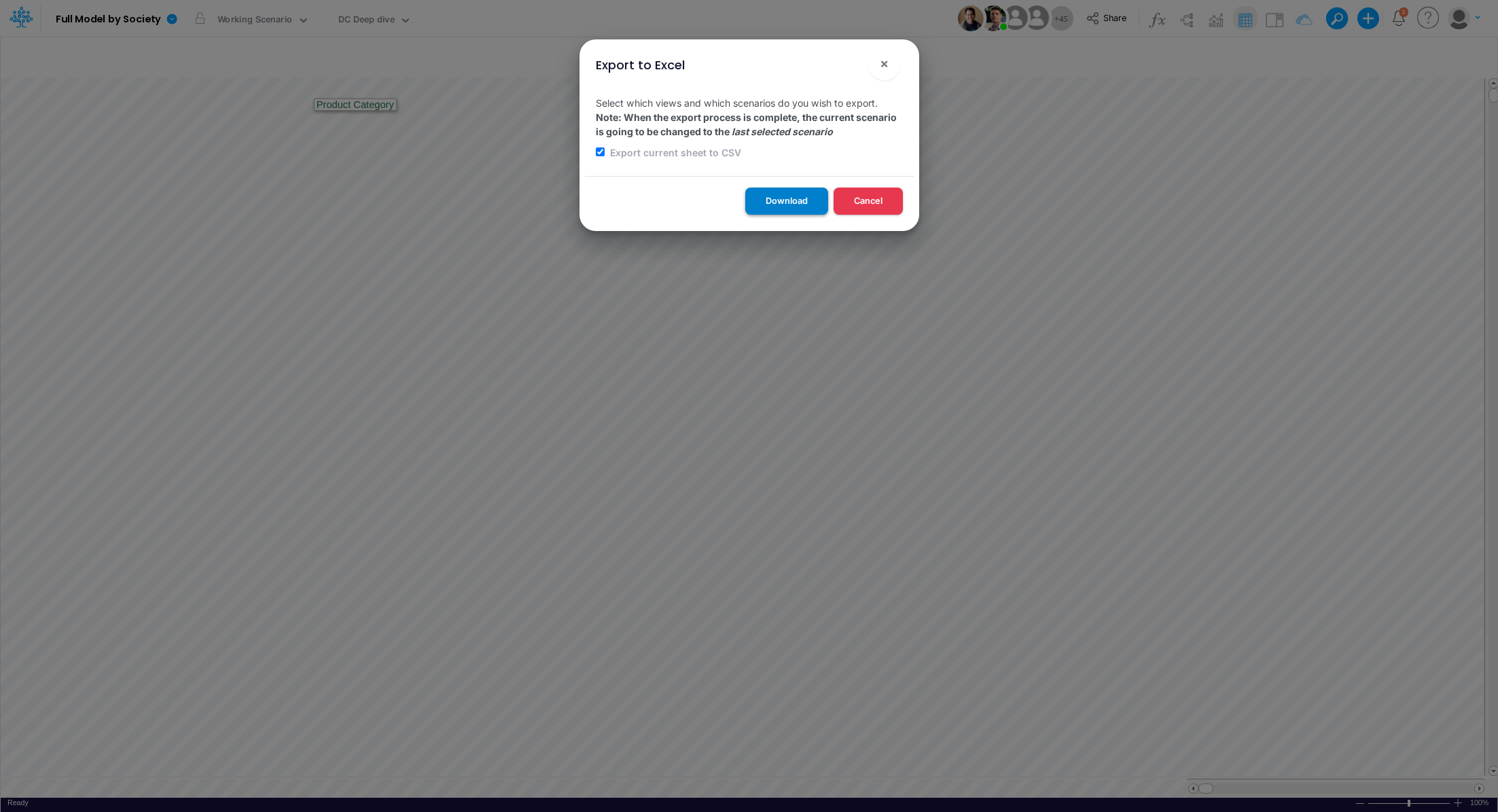
click at [767, 202] on button "Download" at bounding box center [787, 200] width 83 height 26
click at [346, 14] on div "Export to Excel × Select which views and which scenarios do you wish to export.…" at bounding box center [749, 406] width 1498 height 812
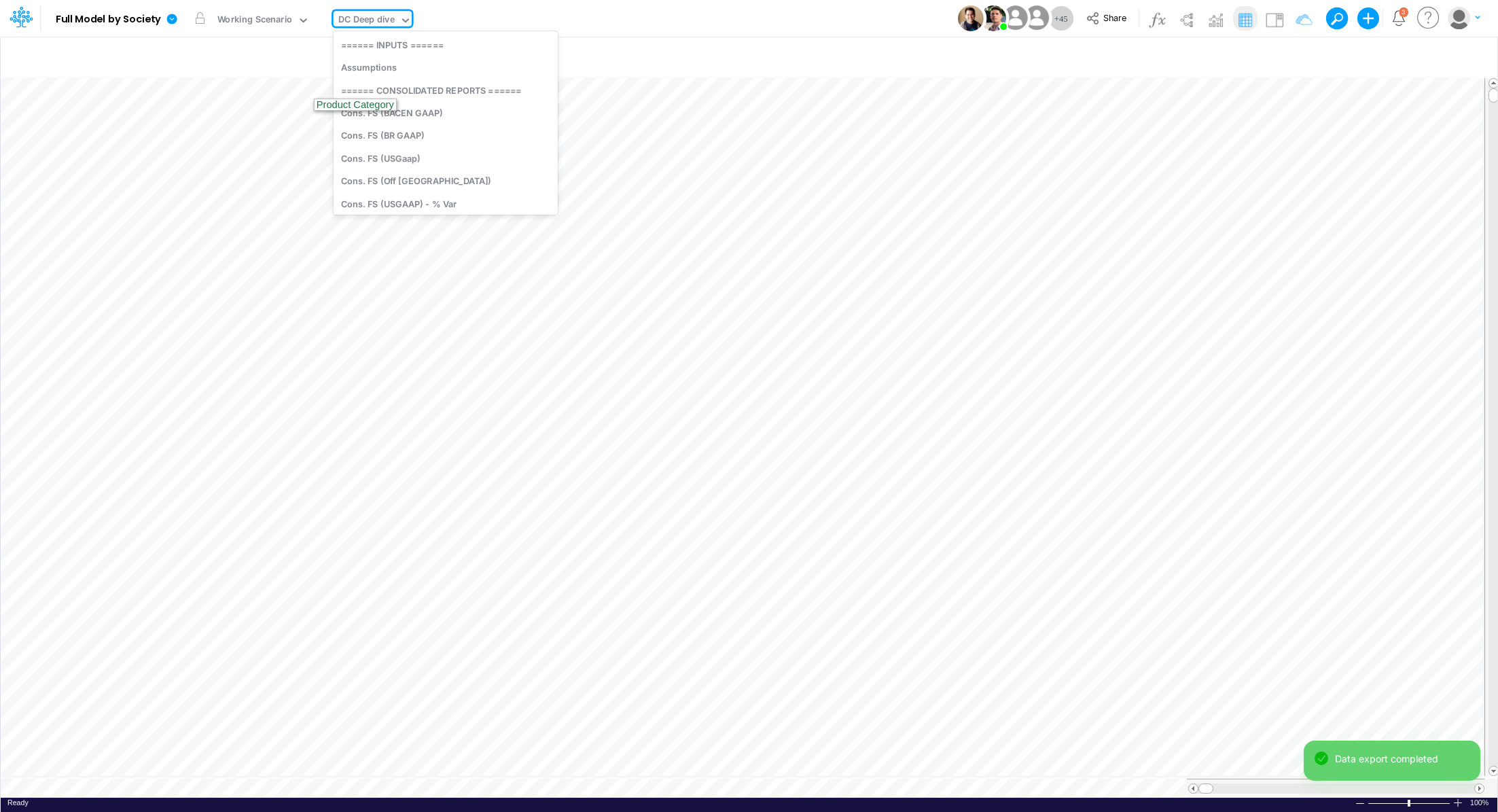
click at [351, 19] on div "DC Deep dive" at bounding box center [367, 20] width 56 height 15
type input "P"
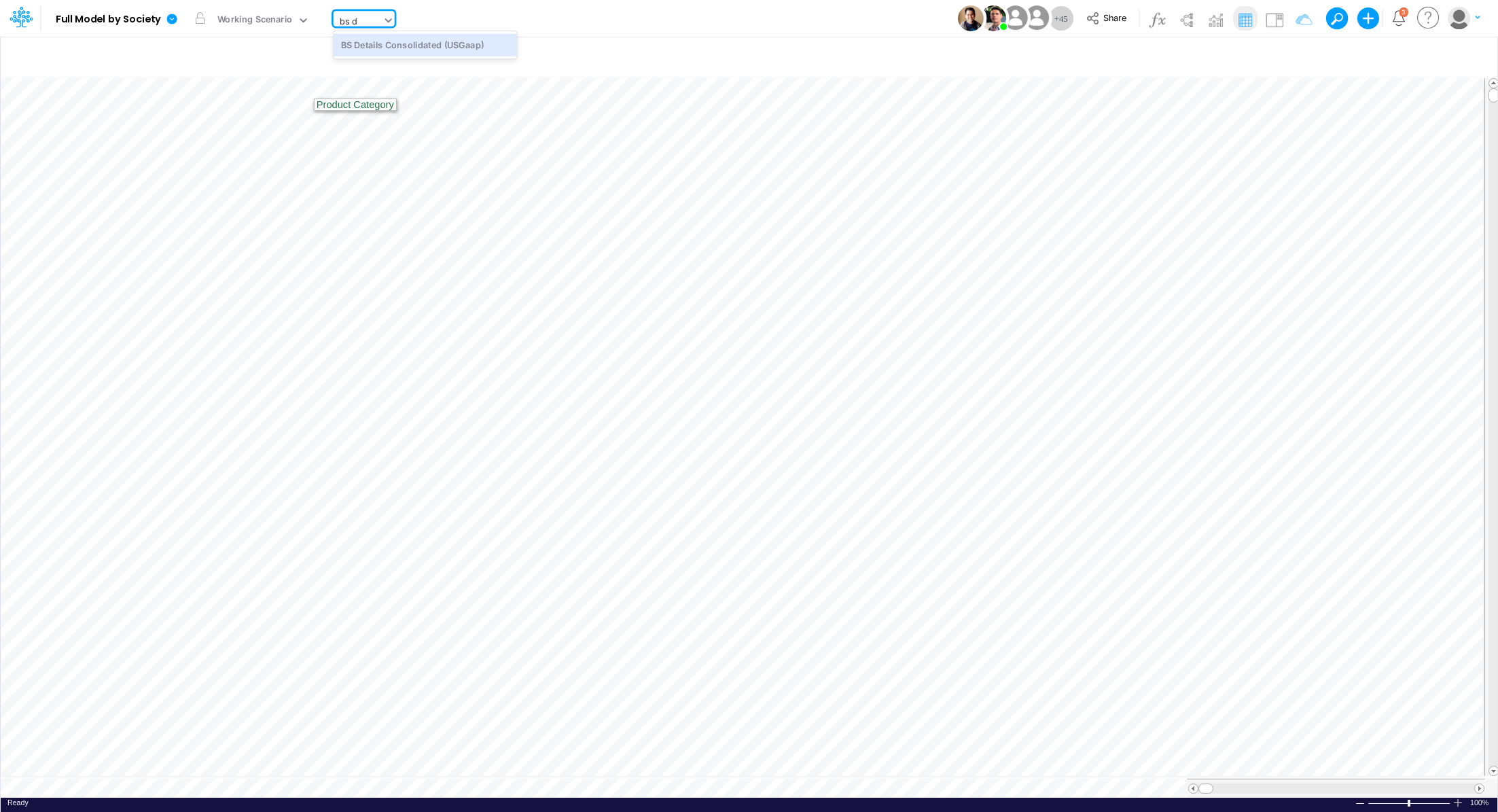
type input "bs de"
click at [380, 49] on div "BS Details Consolidated (USGaap)" at bounding box center [425, 44] width 183 height 22
click at [174, 21] on icon at bounding box center [172, 18] width 11 height 11
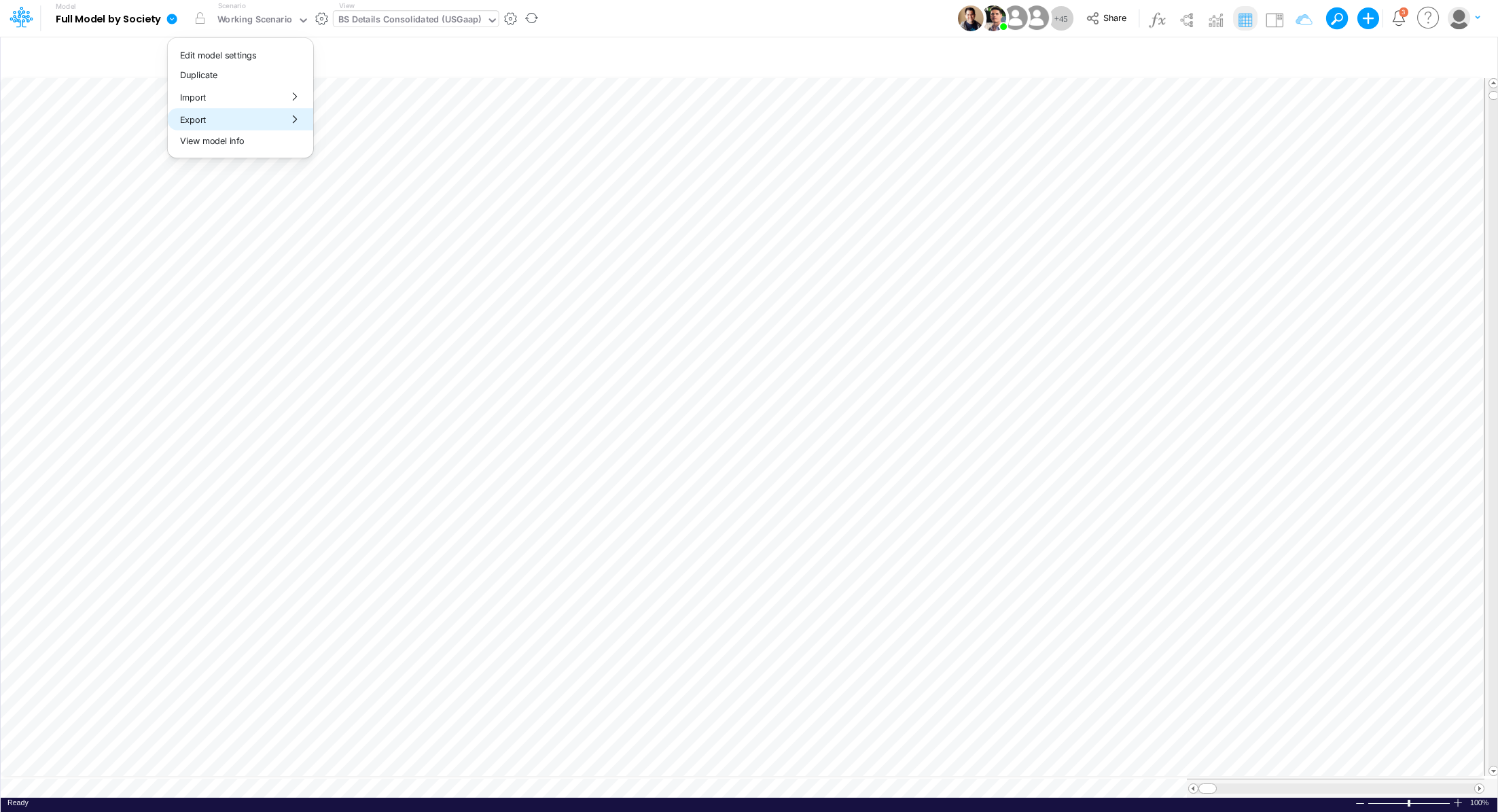
click at [193, 122] on button "Export" at bounding box center [240, 119] width 145 height 22
click at [366, 124] on button "Excel" at bounding box center [386, 127] width 145 height 21
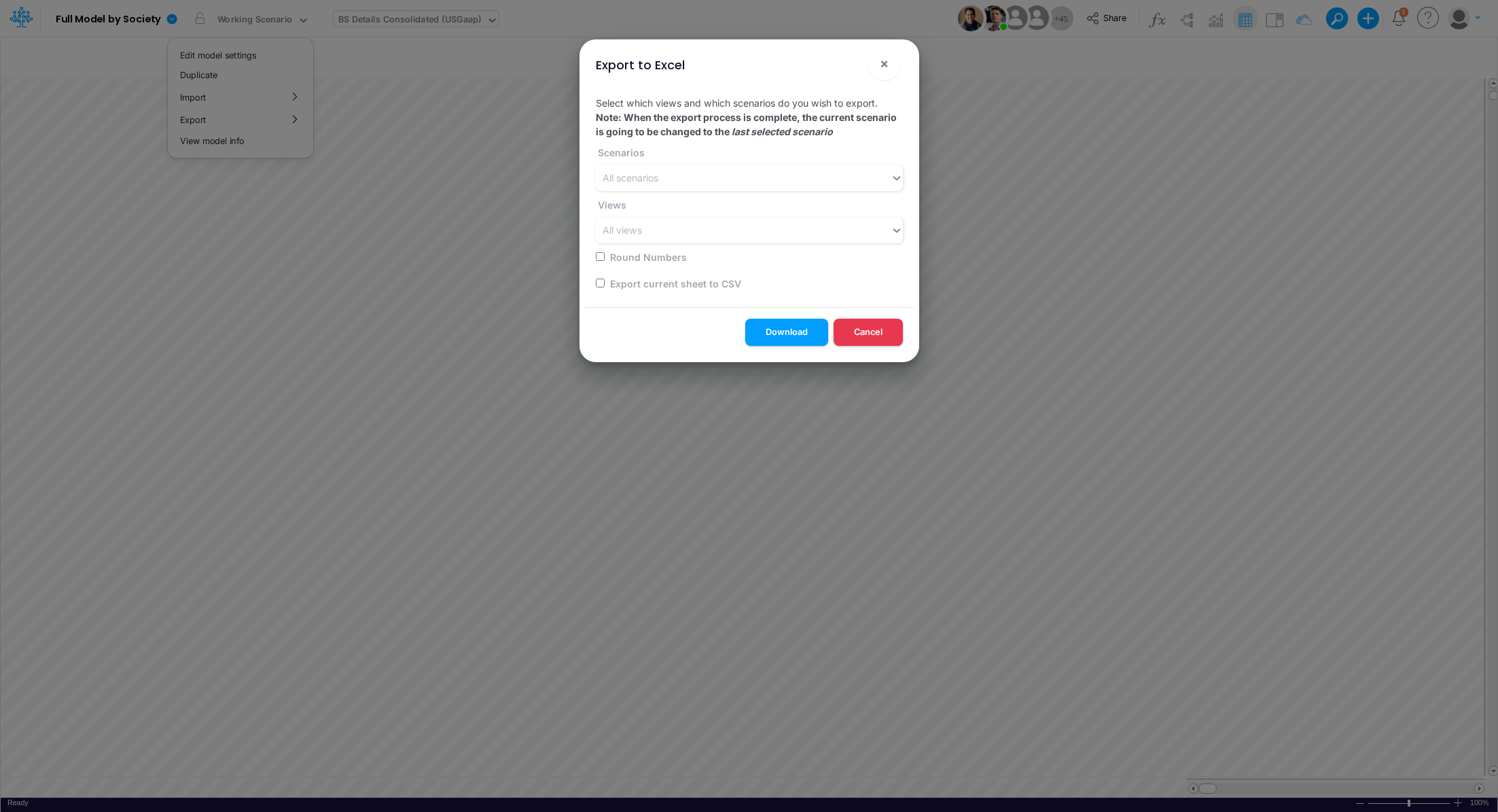
click at [597, 285] on input "checkbox" at bounding box center [599, 283] width 9 height 9
checkbox input "true"
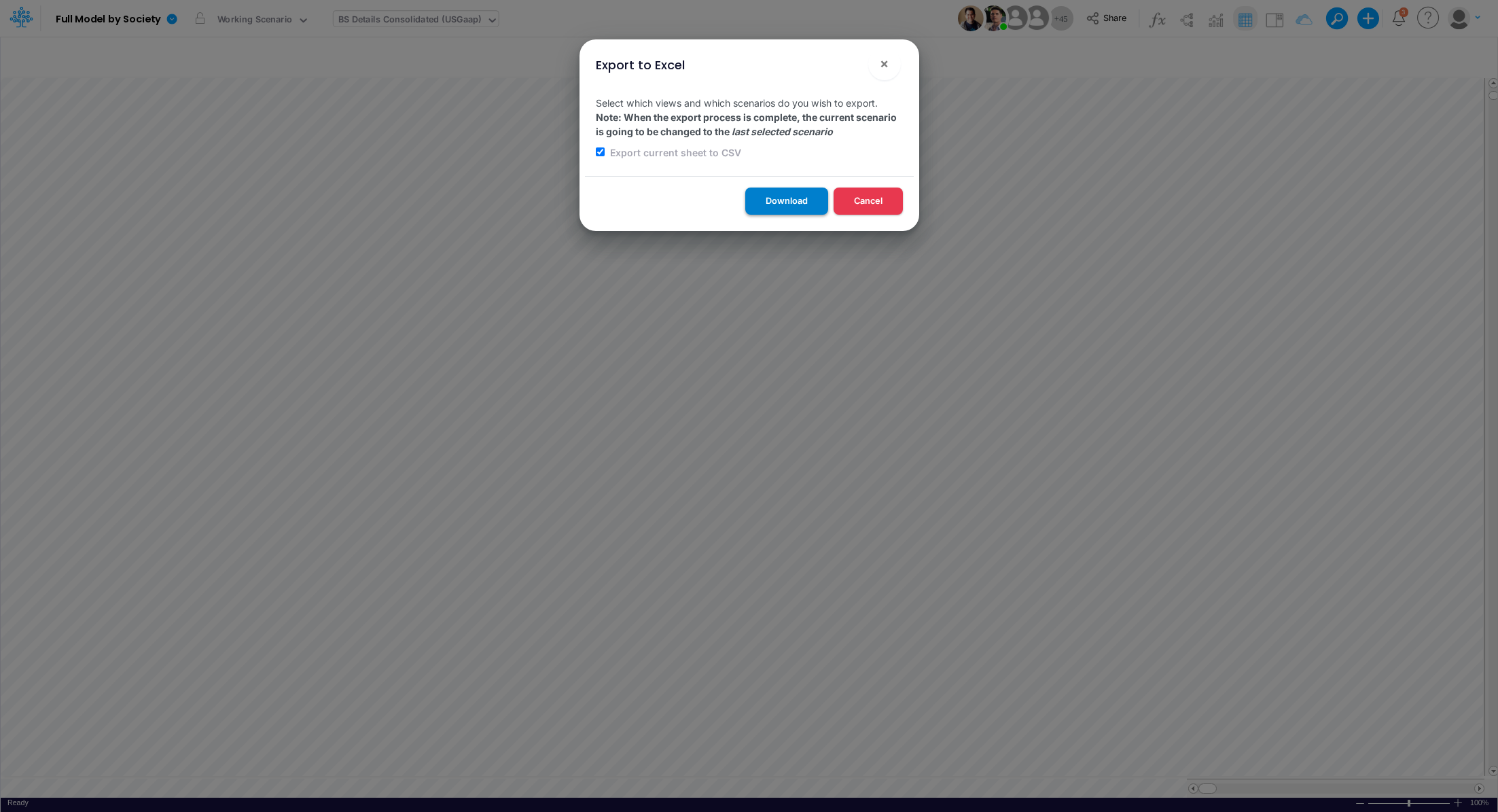
click at [774, 195] on button "Download" at bounding box center [787, 200] width 83 height 26
click at [414, 26] on div "Export to Excel × Select which views and which scenarios do you wish to export.…" at bounding box center [749, 406] width 1498 height 812
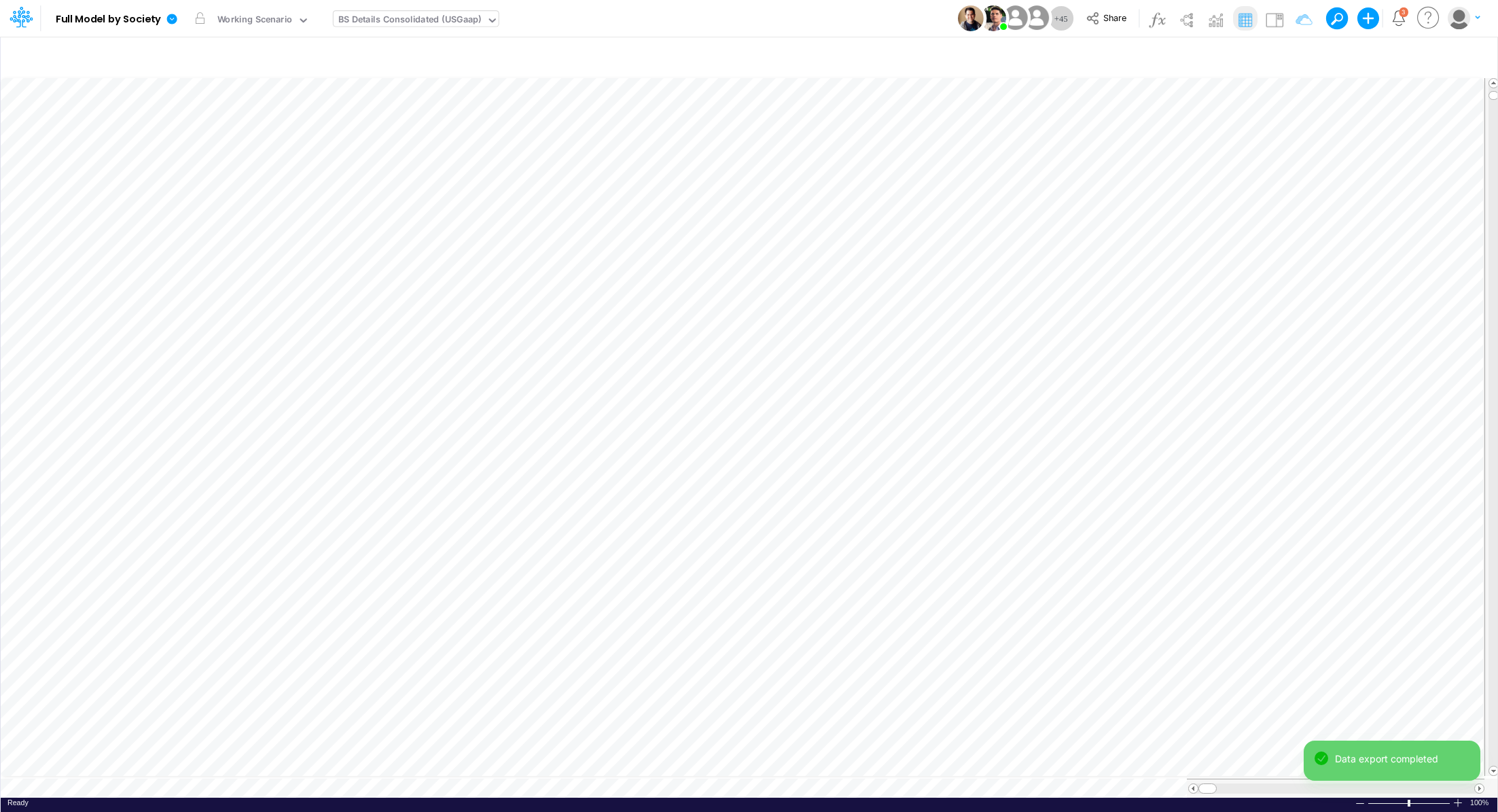
click at [414, 24] on div "BS Details Consolidated (USGaap)" at bounding box center [411, 20] width 143 height 15
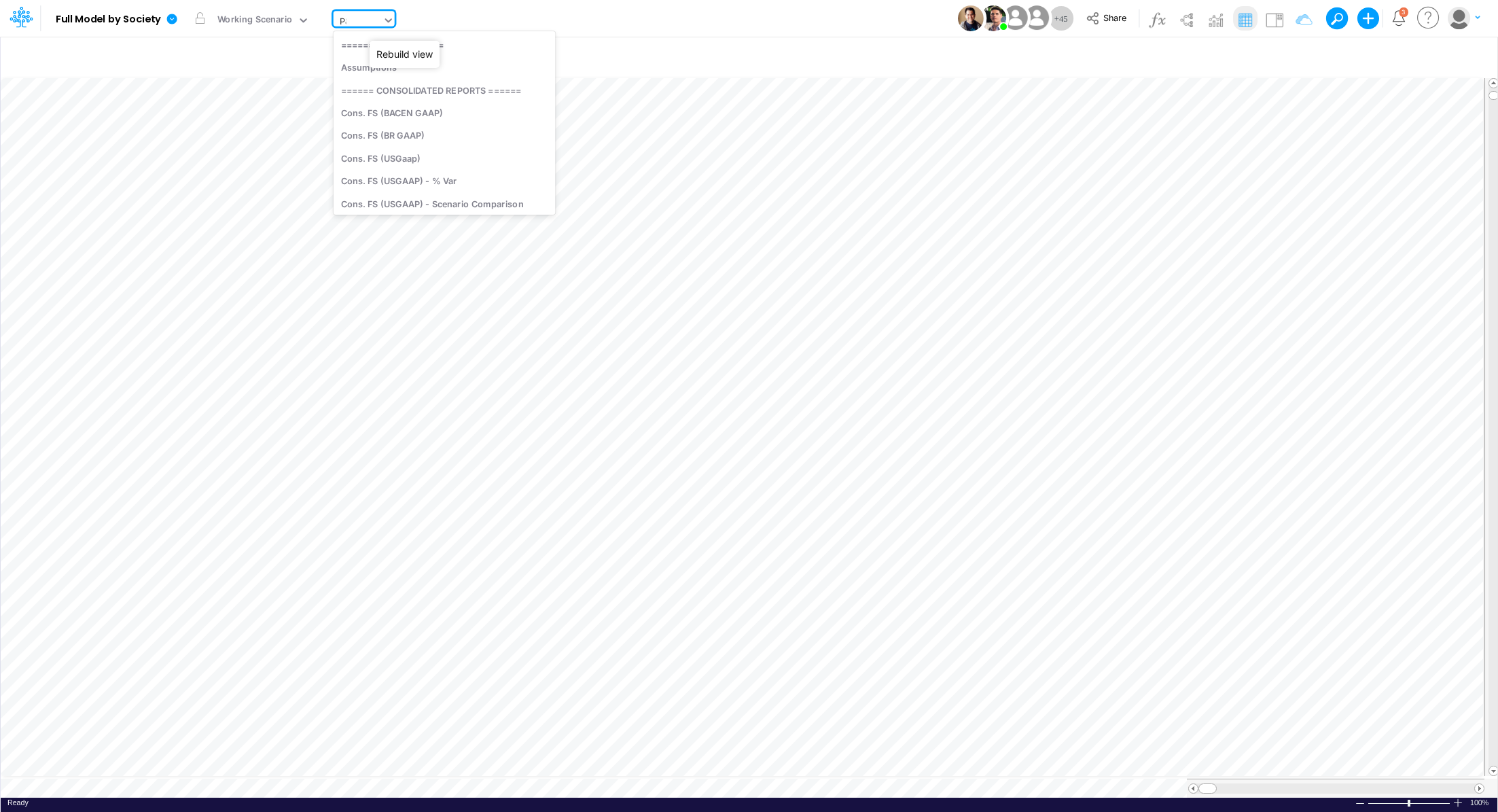
type input "P&L"
click at [390, 63] on div "P&L (C & B2B)" at bounding box center [425, 67] width 183 height 22
click at [176, 15] on icon at bounding box center [171, 18] width 13 height 13
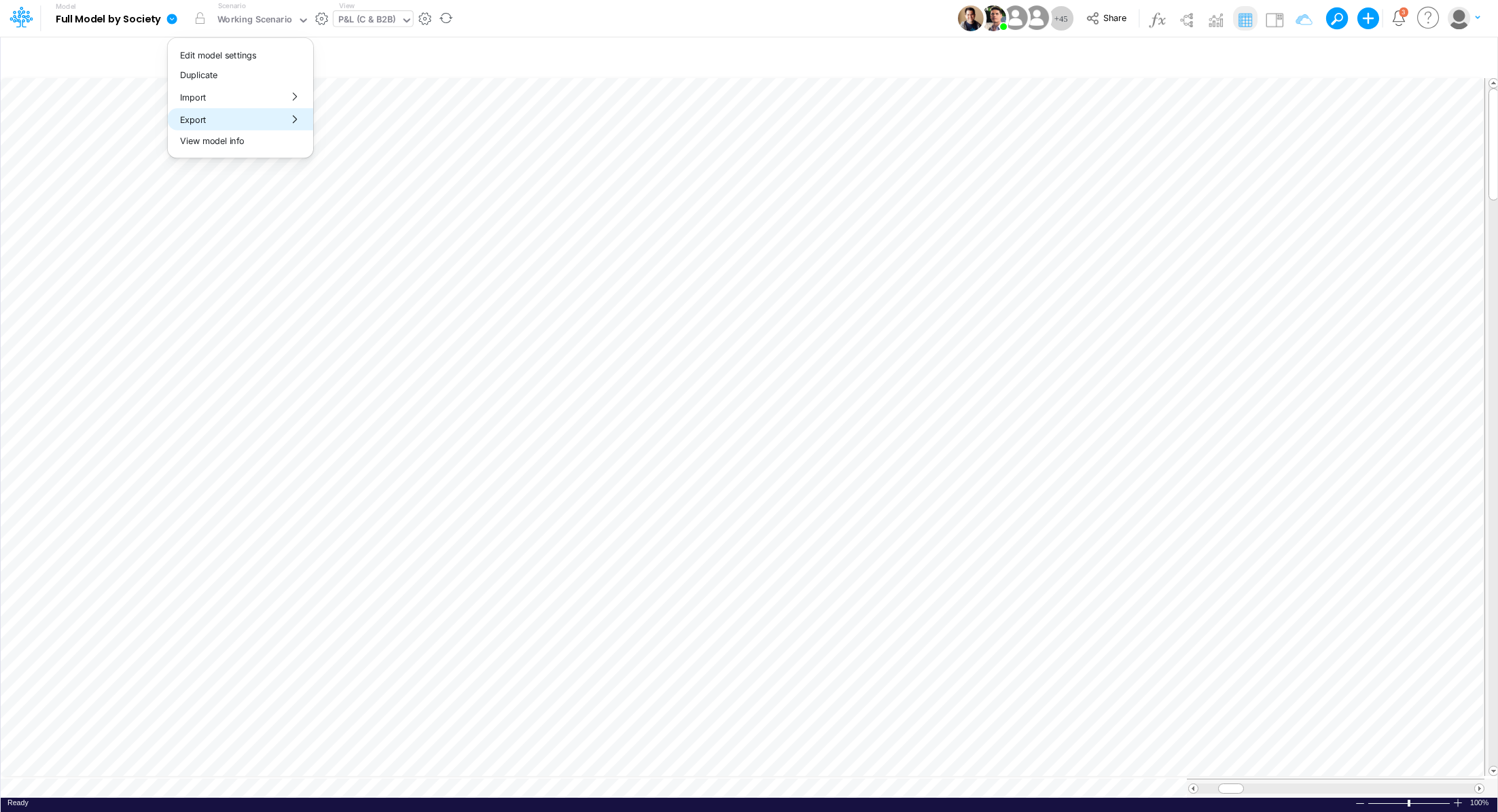
click at [199, 111] on button "Export" at bounding box center [240, 119] width 145 height 22
click at [348, 131] on button "Excel" at bounding box center [386, 127] width 145 height 21
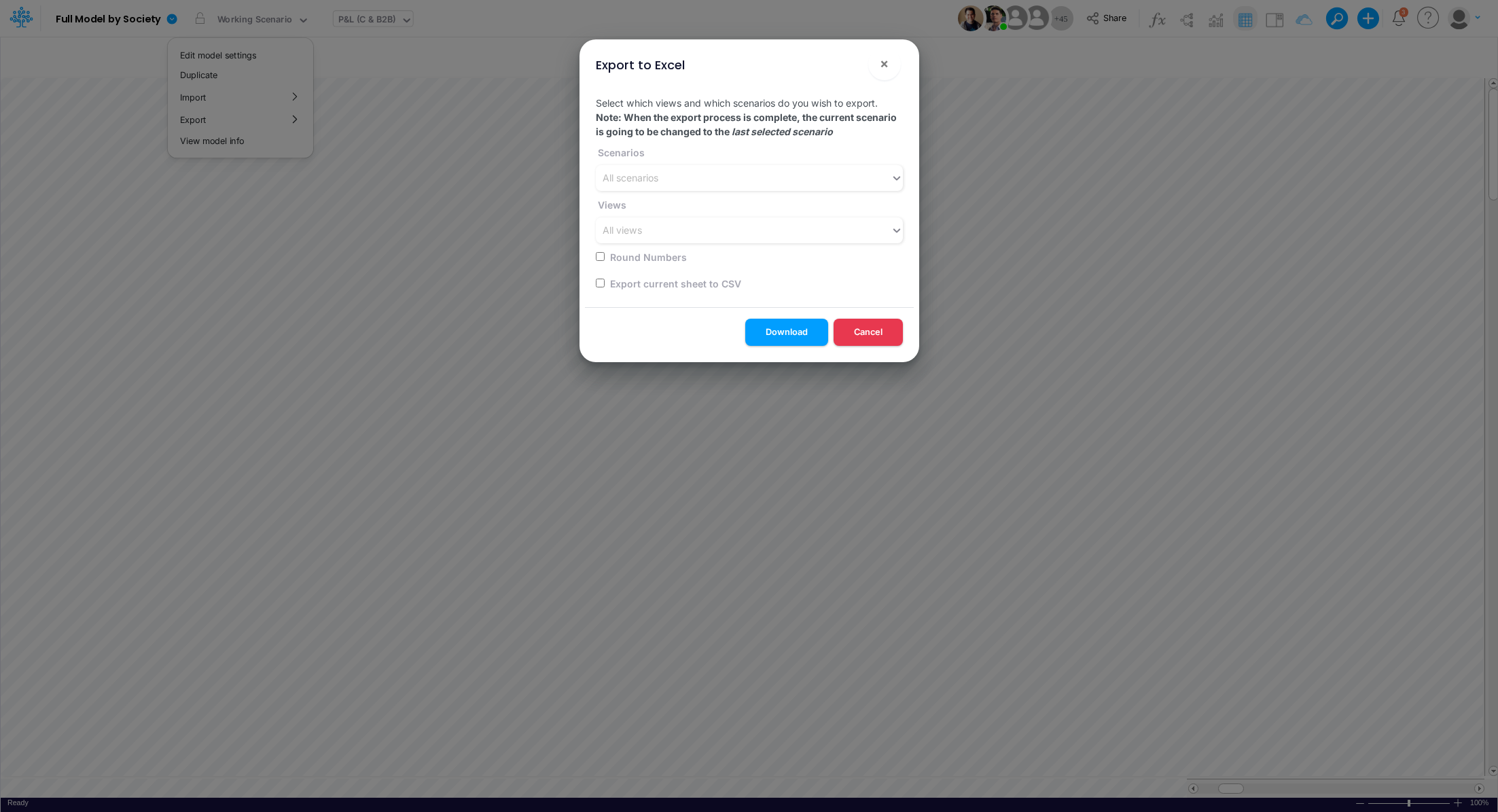
click at [596, 281] on input "checkbox" at bounding box center [599, 283] width 9 height 9
checkbox input "true"
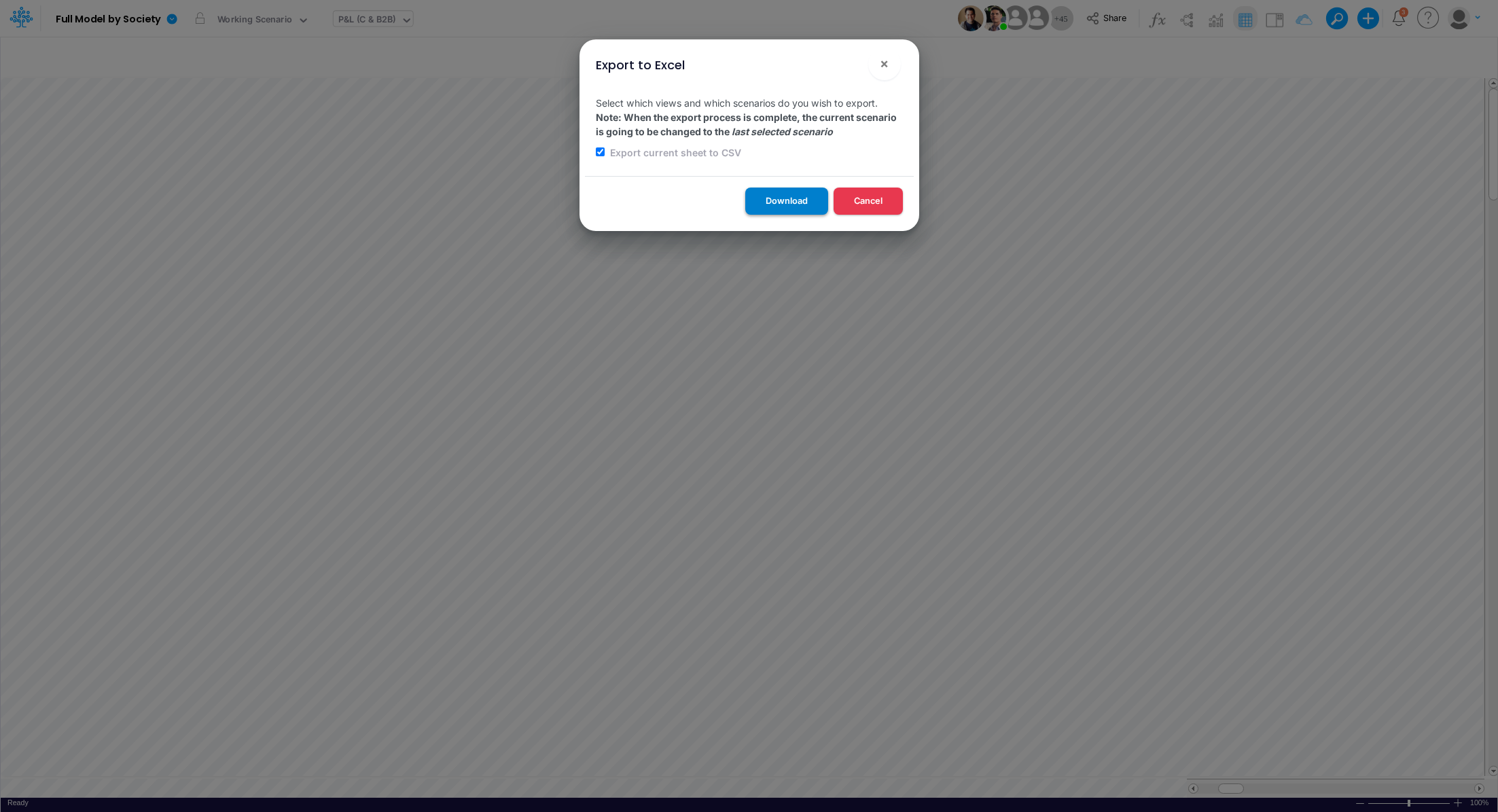
click at [752, 206] on button "Download" at bounding box center [787, 200] width 83 height 26
click at [356, 21] on div "Export to Excel × Select which views and which scenarios do you wish to export.…" at bounding box center [749, 406] width 1498 height 812
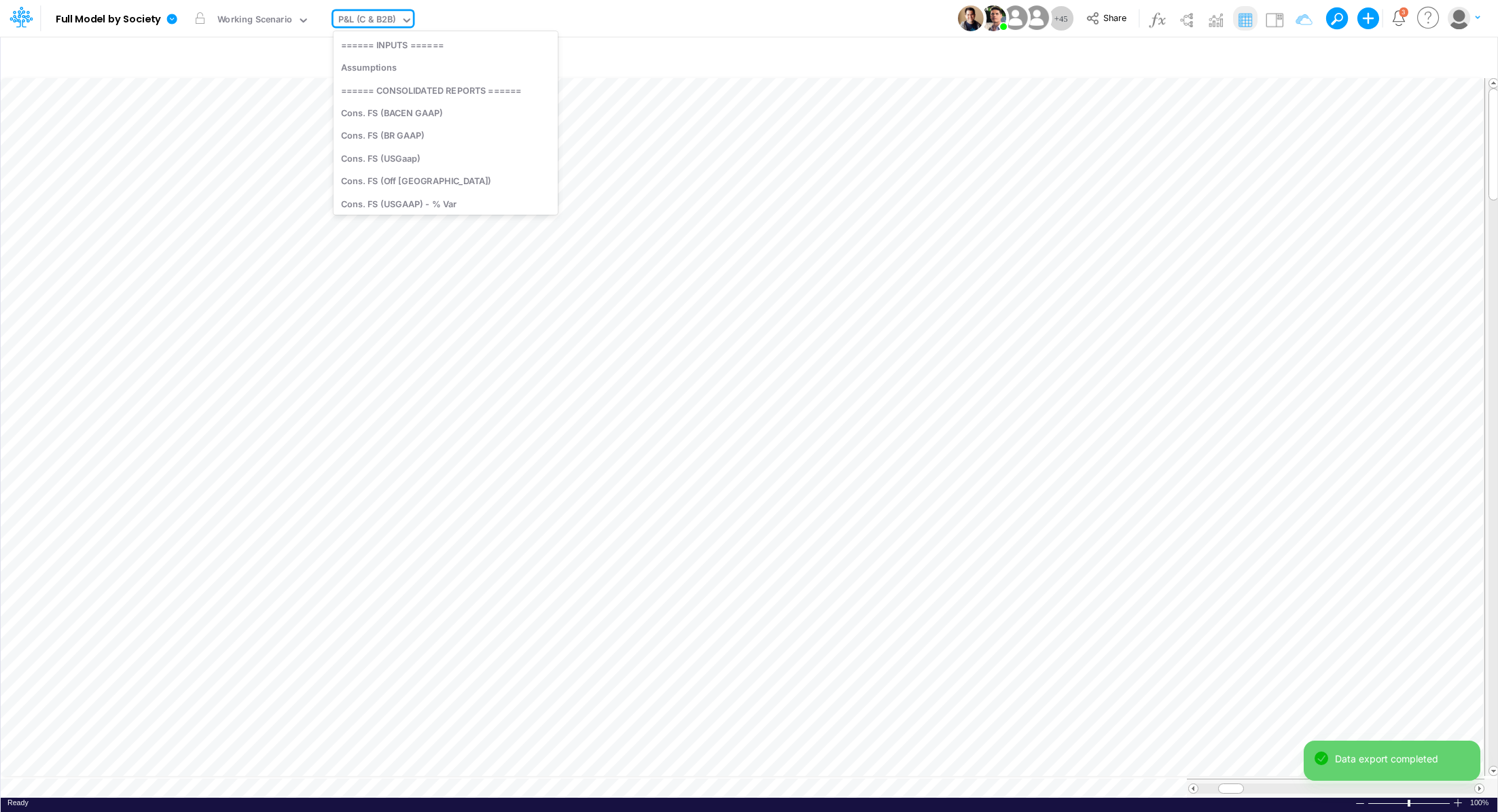
click at [356, 21] on div "P&L (C & B2B)" at bounding box center [368, 20] width 58 height 15
type input "unit"
click at [356, 69] on div "Unit Economics (PIX)" at bounding box center [444, 67] width 222 height 22
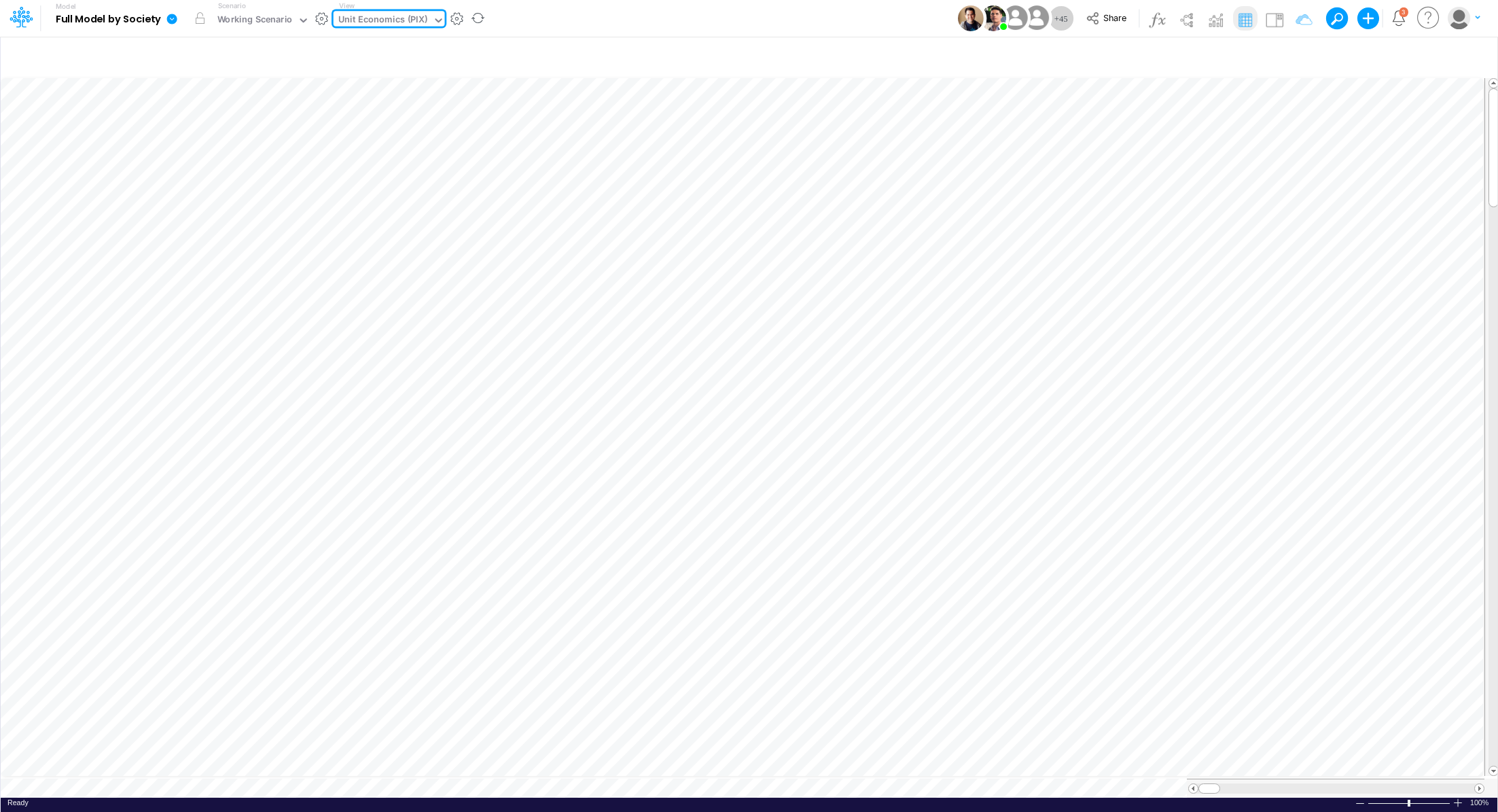
click at [175, 22] on icon at bounding box center [171, 18] width 13 height 13
click at [199, 115] on button "Export" at bounding box center [240, 119] width 145 height 22
click at [359, 128] on button "Excel" at bounding box center [386, 127] width 145 height 21
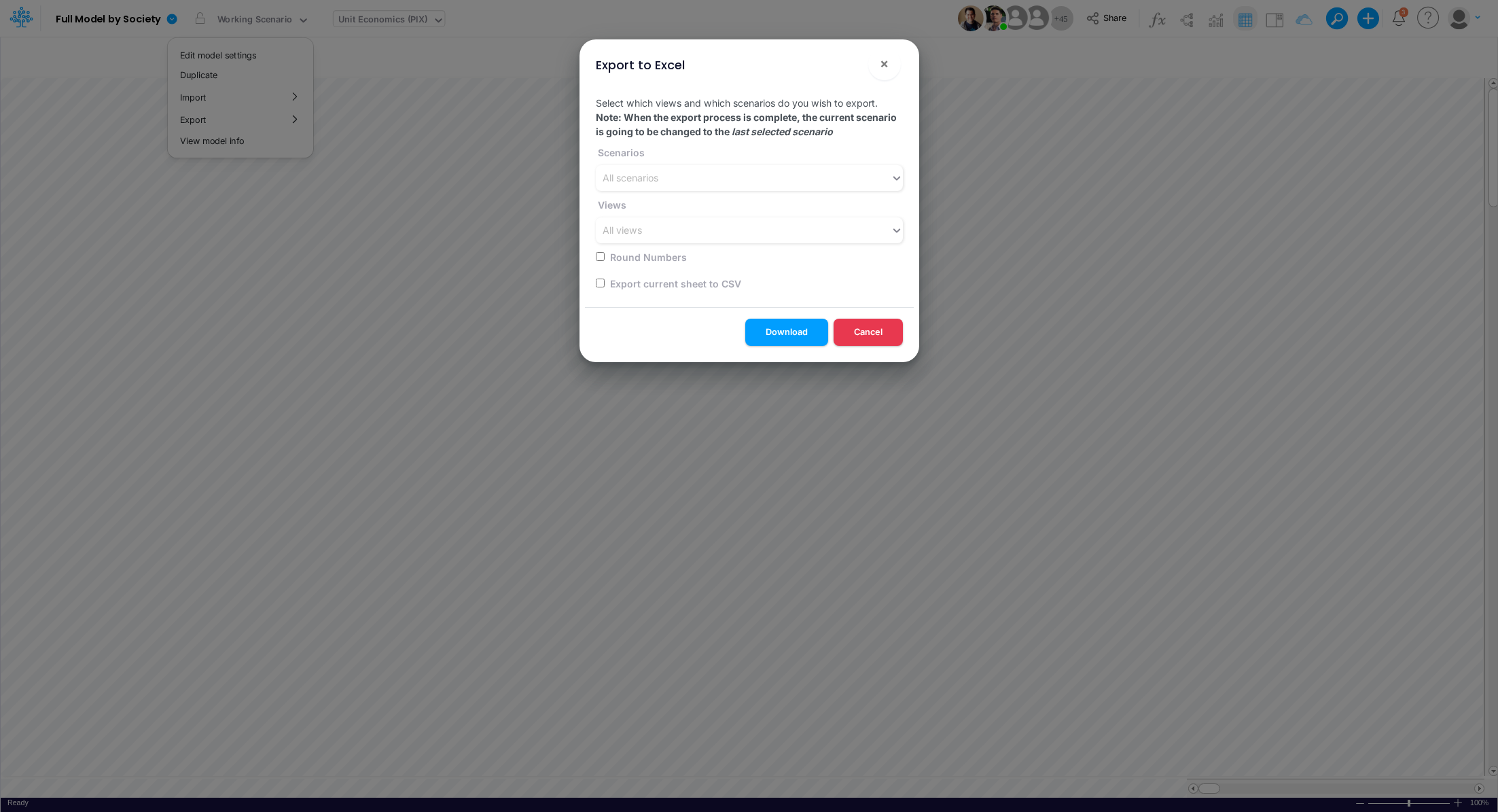
click at [598, 285] on input "checkbox" at bounding box center [599, 283] width 9 height 9
checkbox input "true"
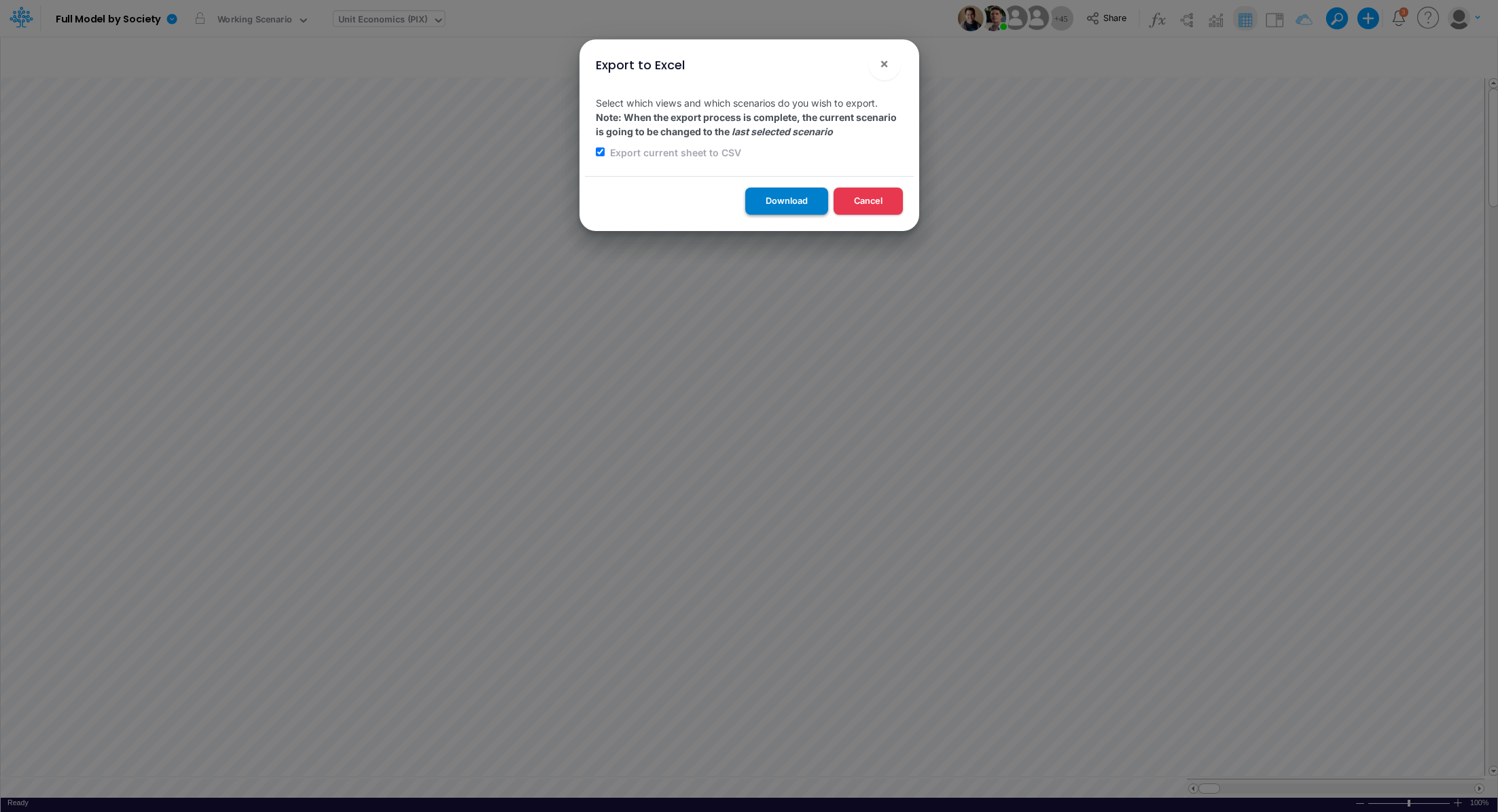
click at [773, 204] on button "Download" at bounding box center [787, 200] width 83 height 26
click at [381, 21] on div "Export to Excel × Select which views and which scenarios do you wish to export.…" at bounding box center [749, 406] width 1498 height 812
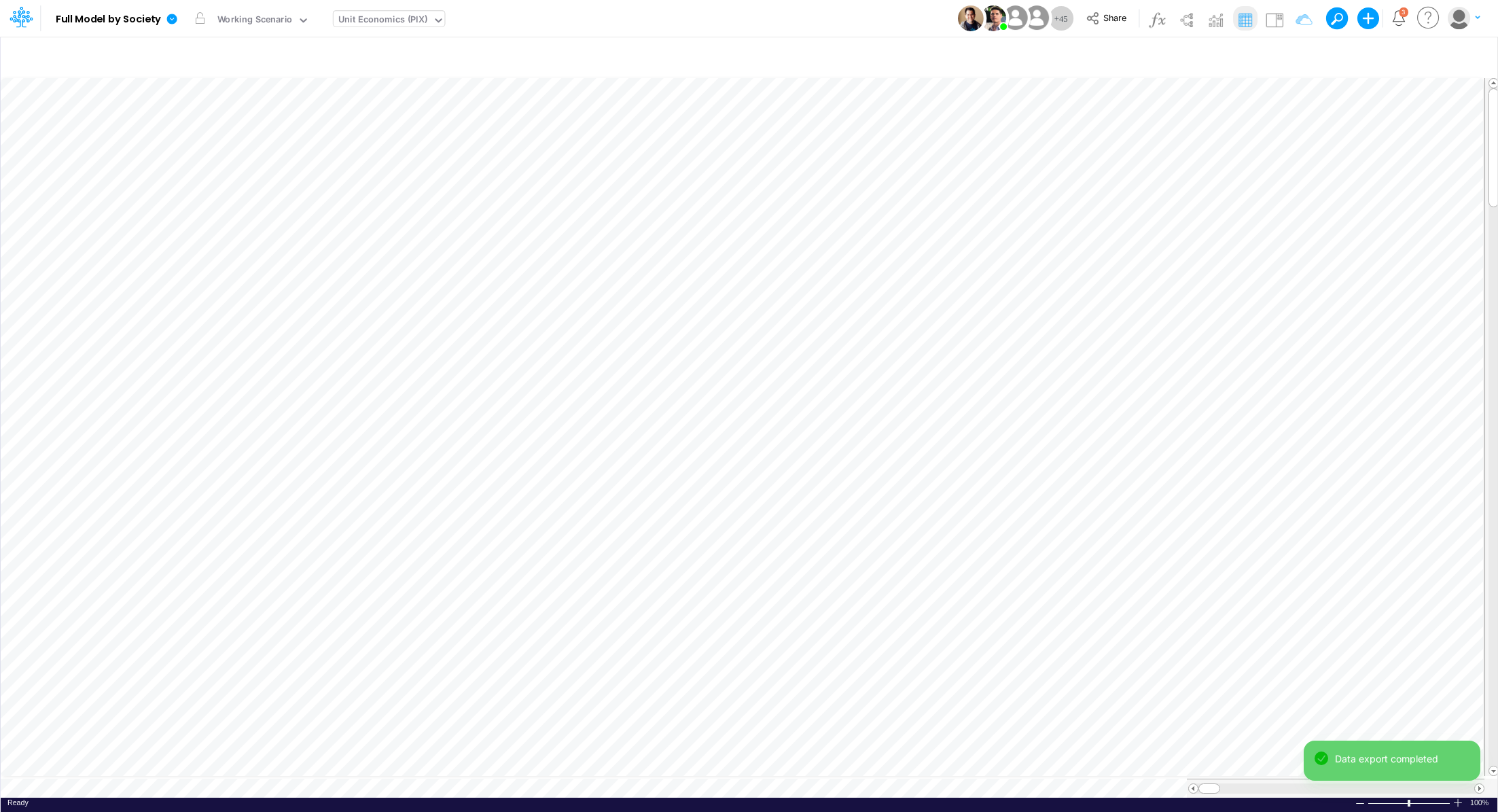
click at [377, 26] on div "Unit Economics (PIX)" at bounding box center [383, 20] width 89 height 15
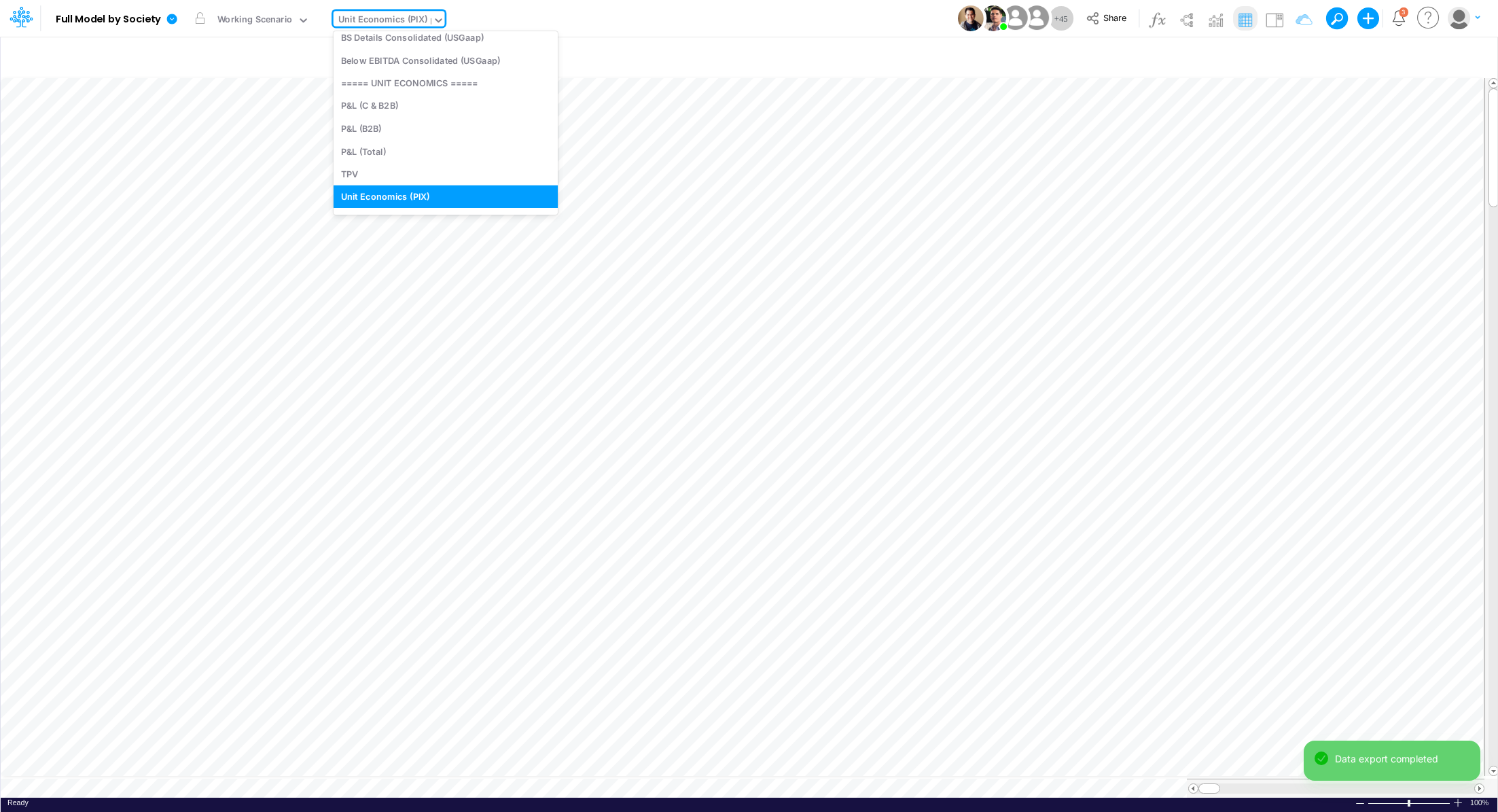
type input "be"
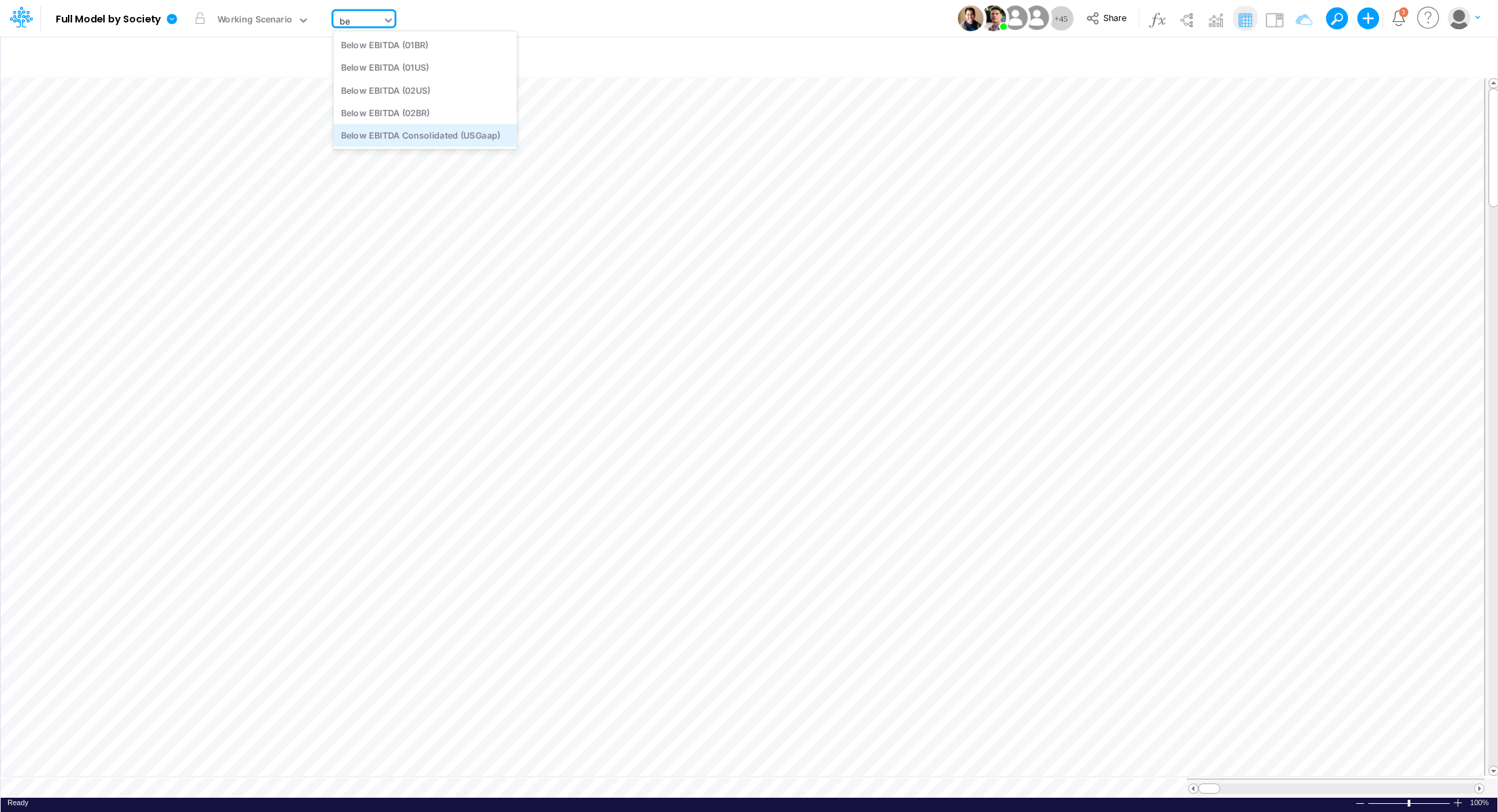
click at [386, 133] on div "Below EBITDA Consolidated (USGaap)" at bounding box center [425, 135] width 183 height 22
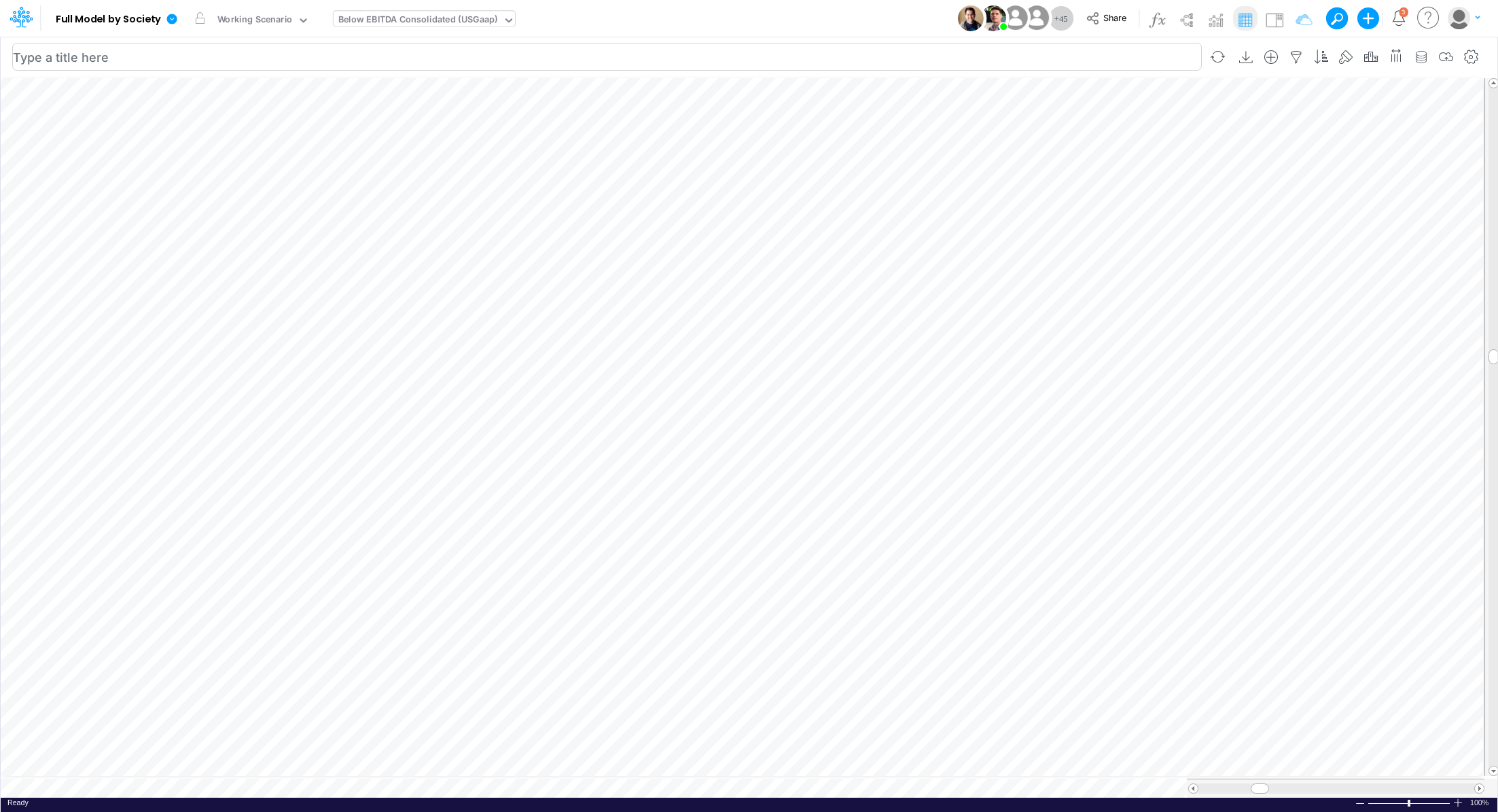
scroll to position [6, 1]
